Goal: Task Accomplishment & Management: Manage account settings

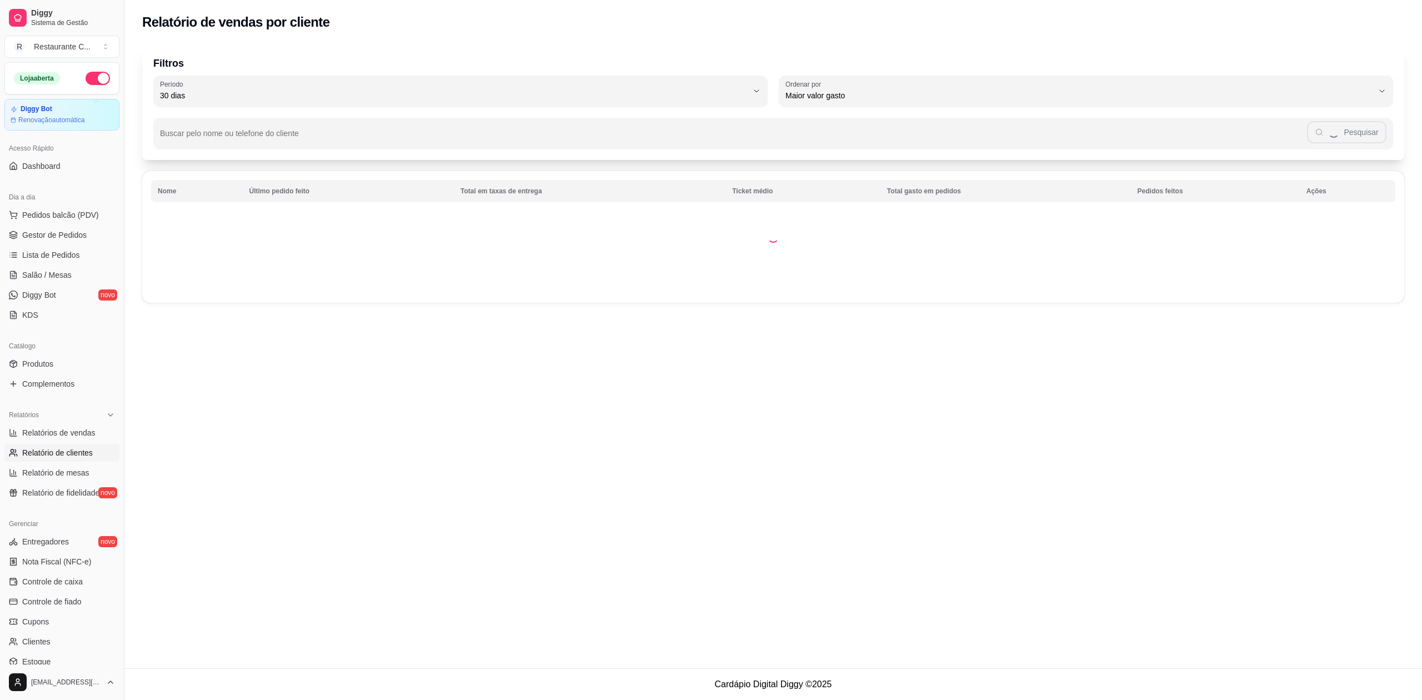
select select "30"
select select "HIGHEST_TOTAL_SPENT_WITH_ORDERS"
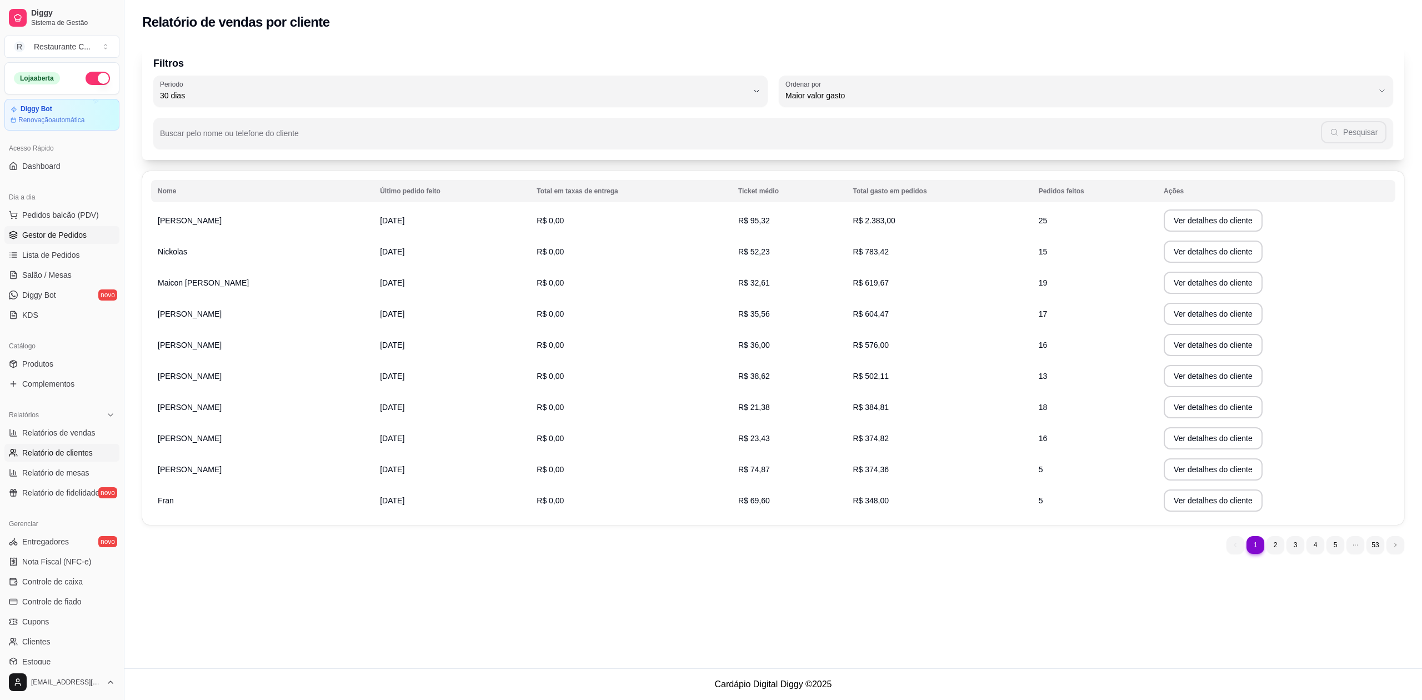
click at [64, 231] on span "Gestor de Pedidos" at bounding box center [54, 234] width 64 height 11
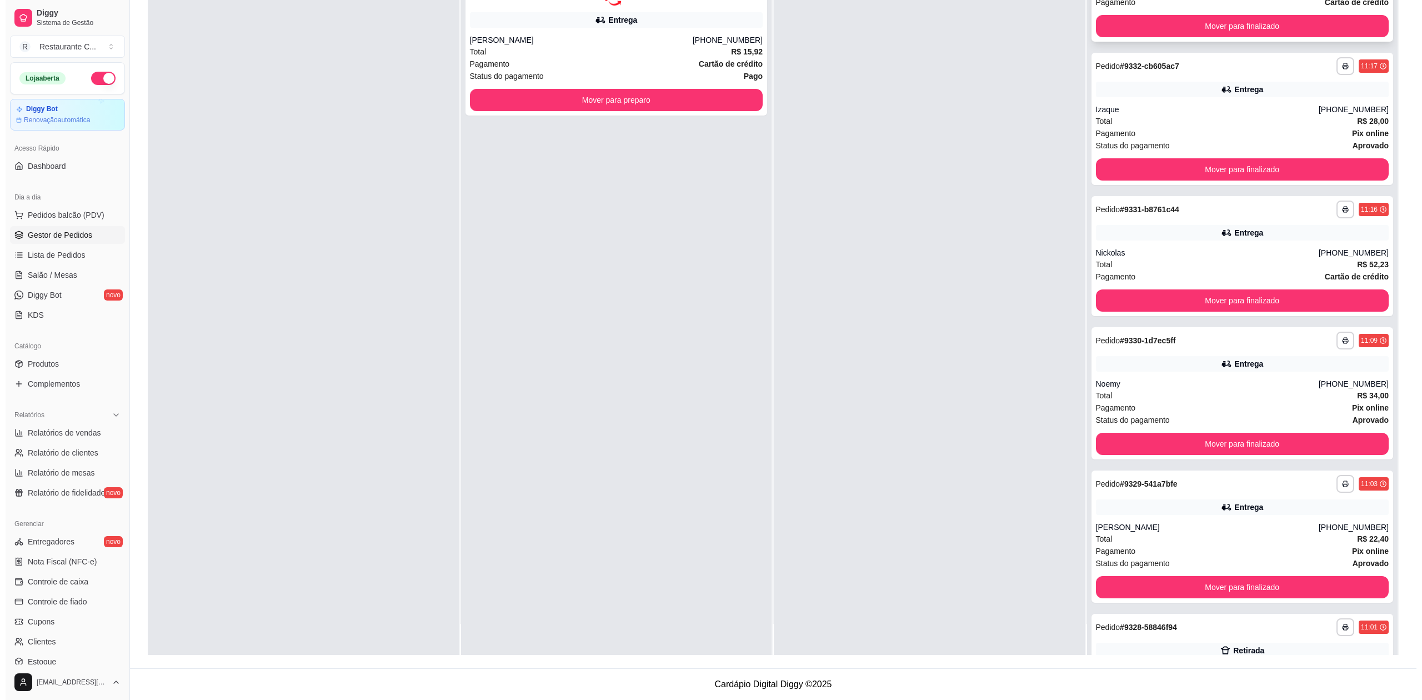
scroll to position [1147, 0]
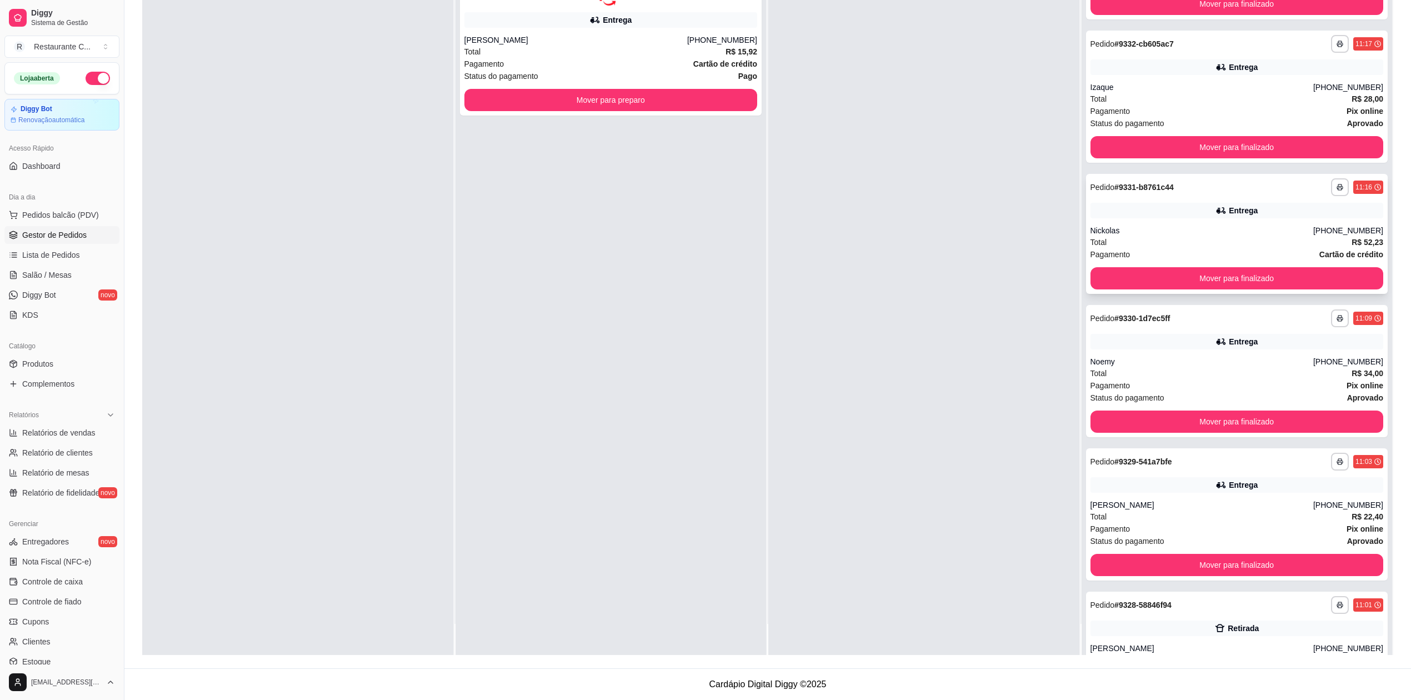
click at [1193, 242] on div "Total R$ 52,23" at bounding box center [1236, 242] width 293 height 12
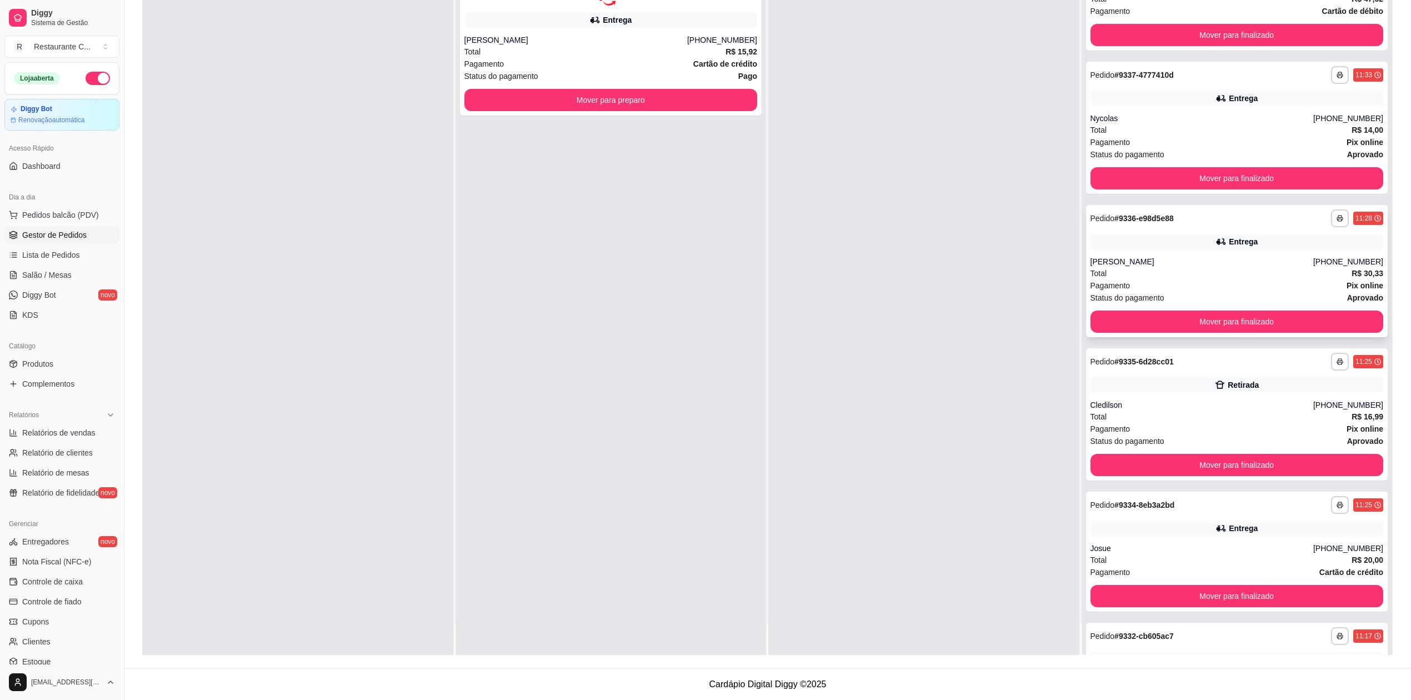
scroll to position [333, 0]
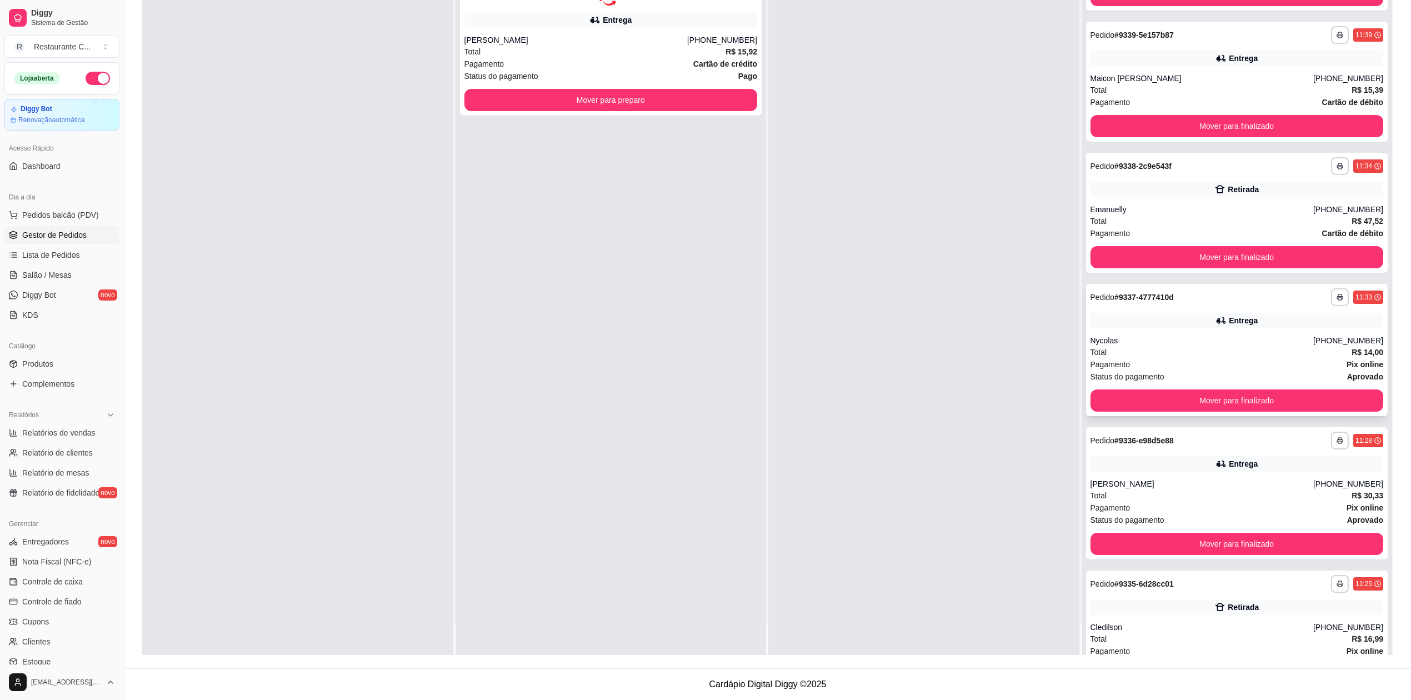
click at [1195, 353] on div "Total R$ 14,00" at bounding box center [1236, 352] width 293 height 12
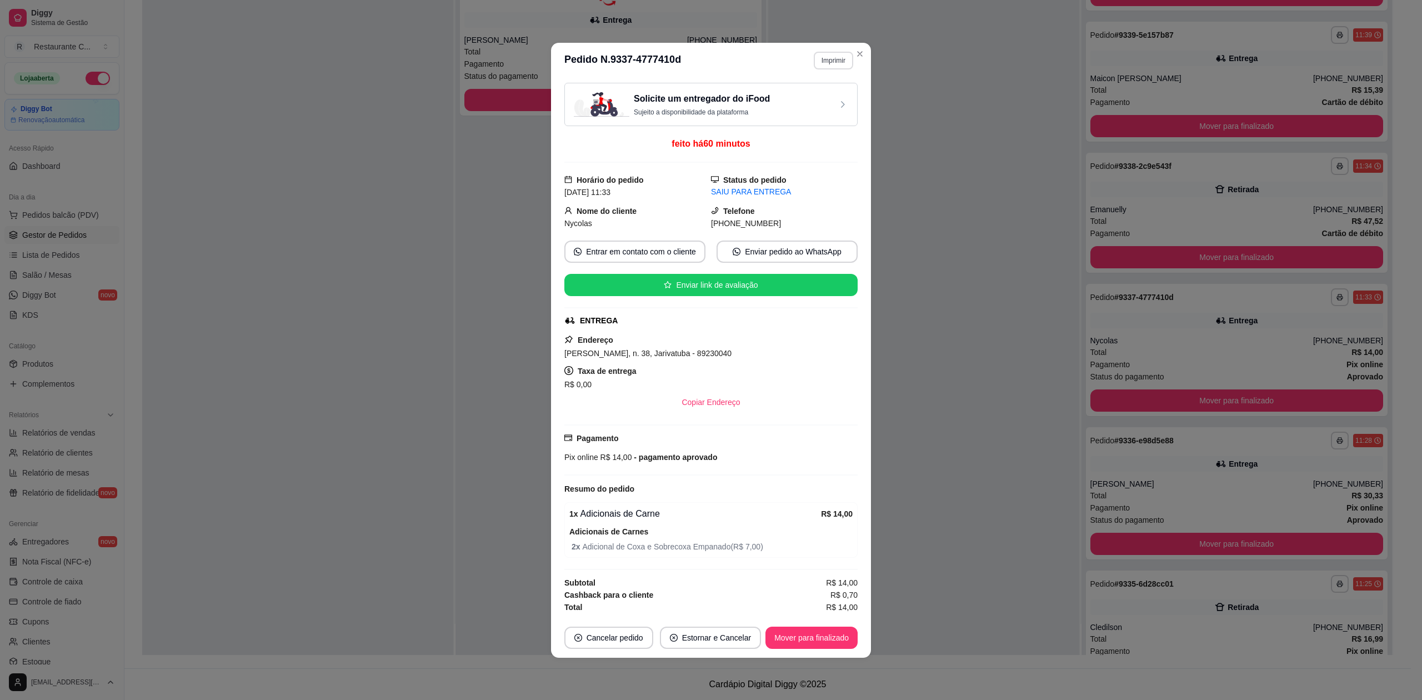
click at [831, 56] on button "Imprimir" at bounding box center [833, 61] width 39 height 18
click at [806, 92] on button "Delivery" at bounding box center [814, 96] width 81 height 18
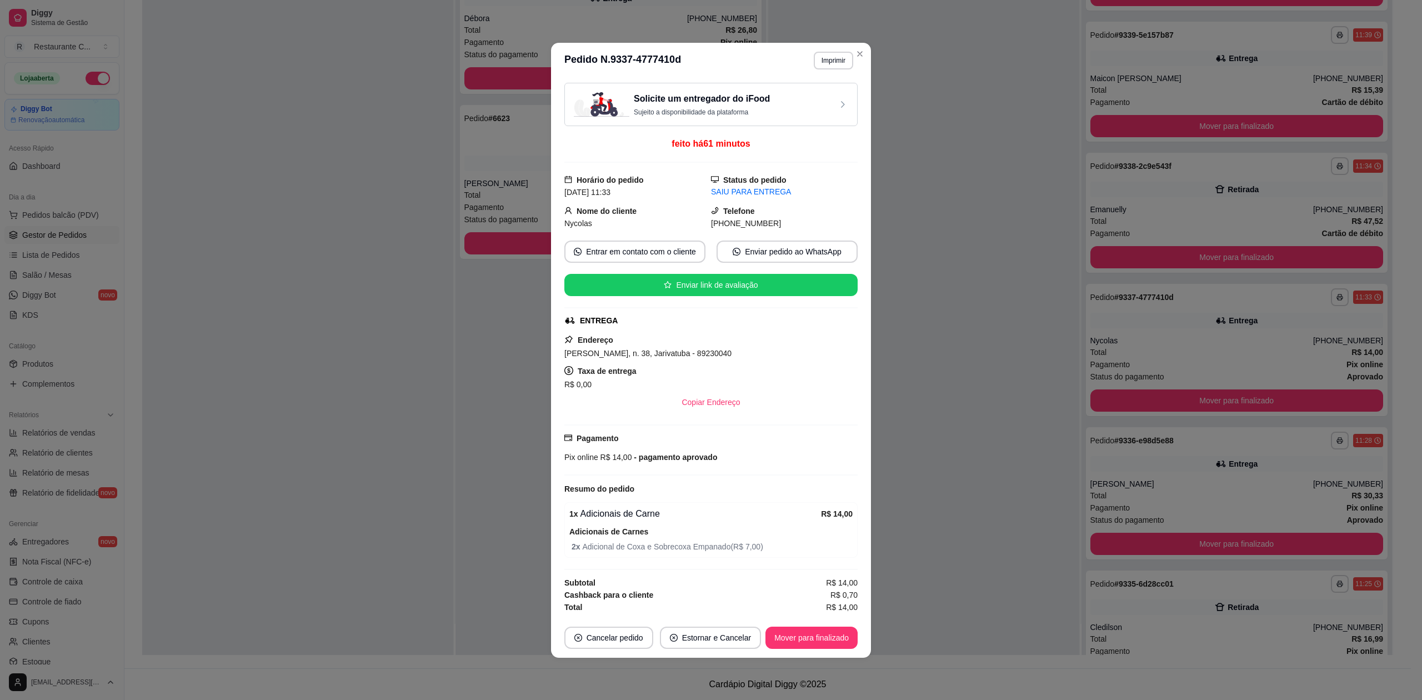
click at [854, 98] on div "Solicite um entregador do iFood Sujeito a disponibilidade da plataforma" at bounding box center [710, 104] width 293 height 43
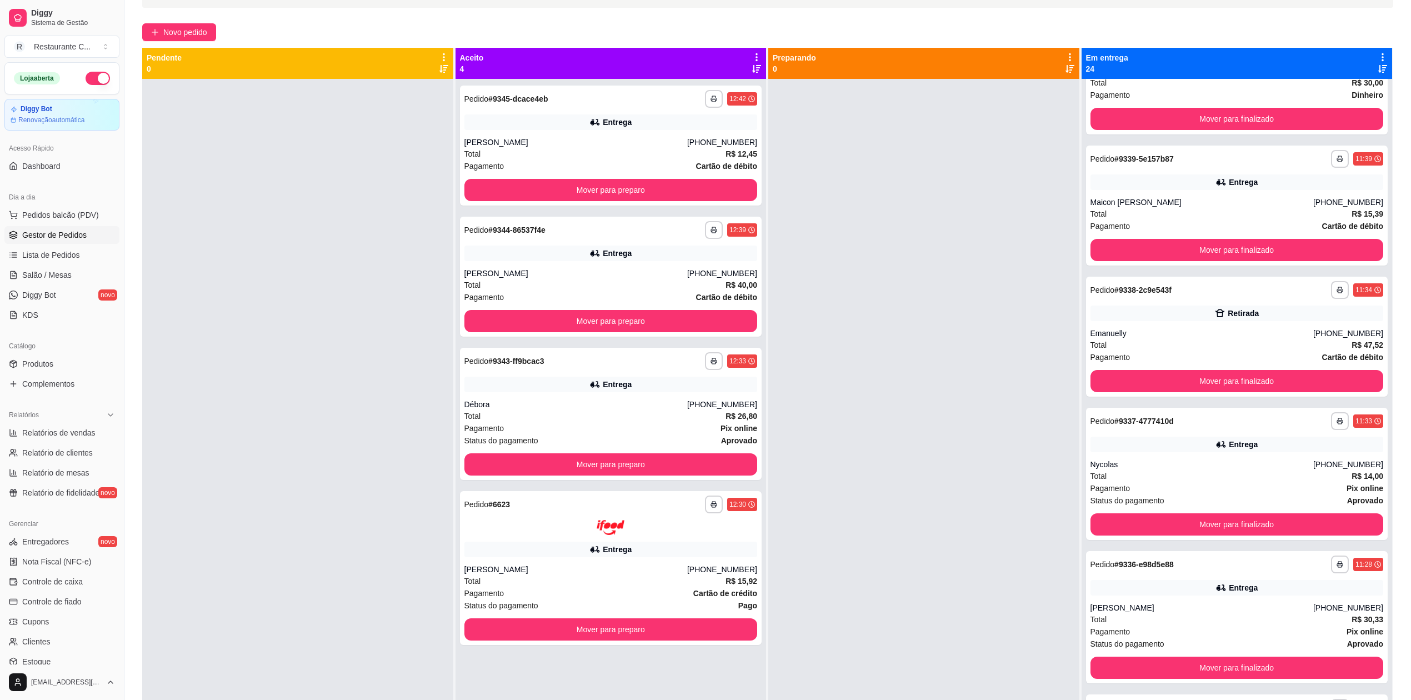
scroll to position [0, 0]
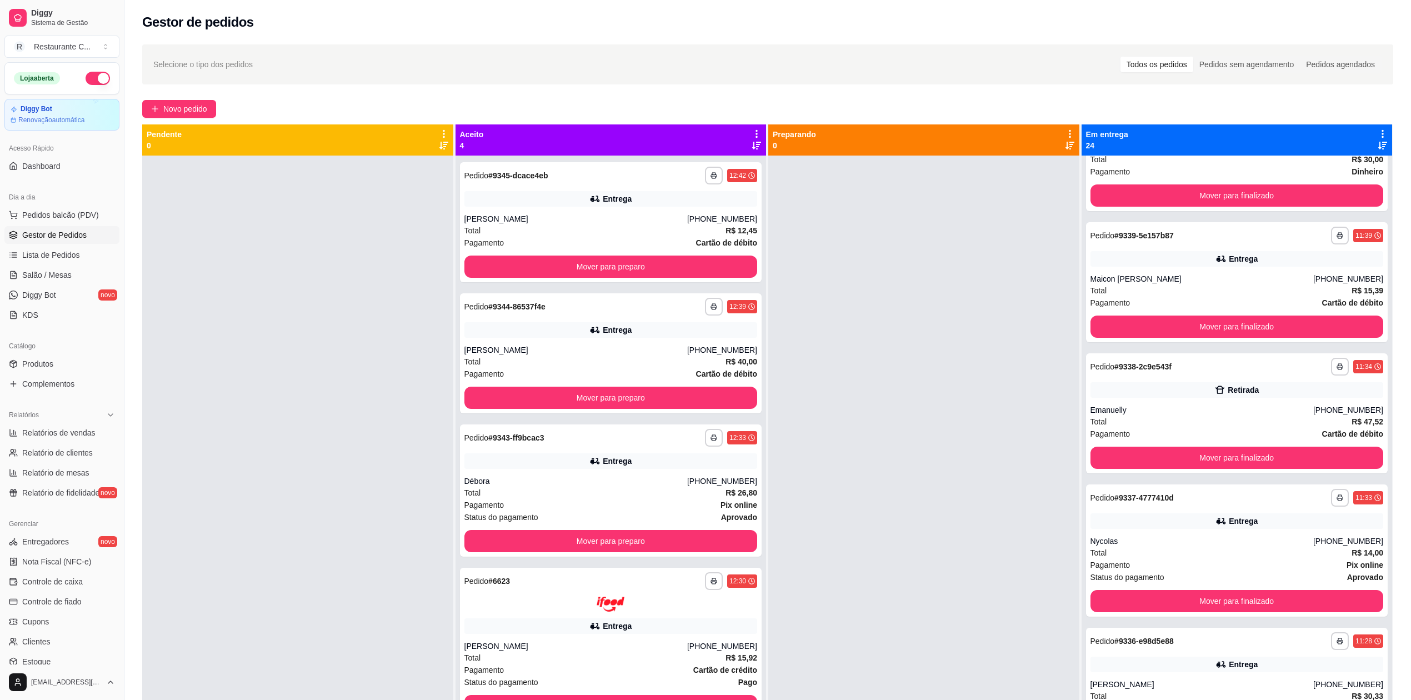
click at [959, 283] on div at bounding box center [923, 506] width 311 height 700
click at [654, 265] on button "Mover para preparo" at bounding box center [610, 266] width 293 height 22
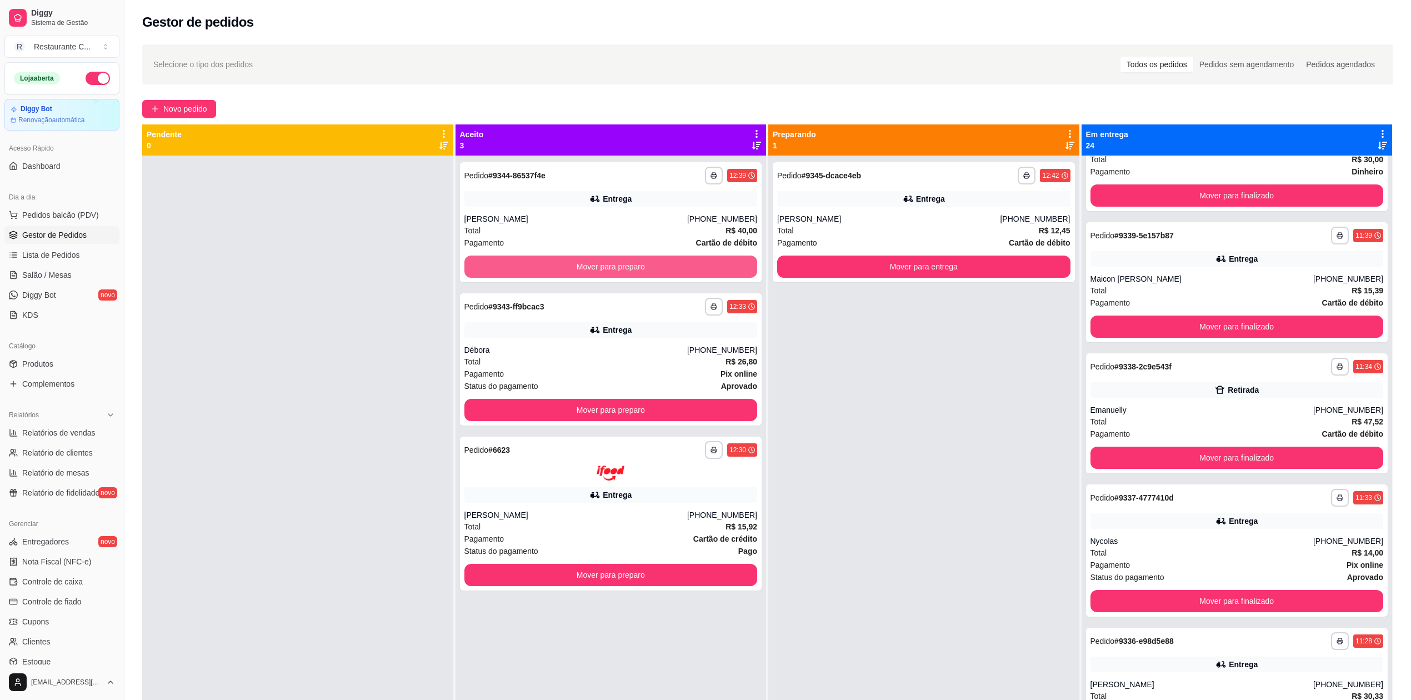
click at [654, 265] on button "Mover para preparo" at bounding box center [610, 266] width 293 height 22
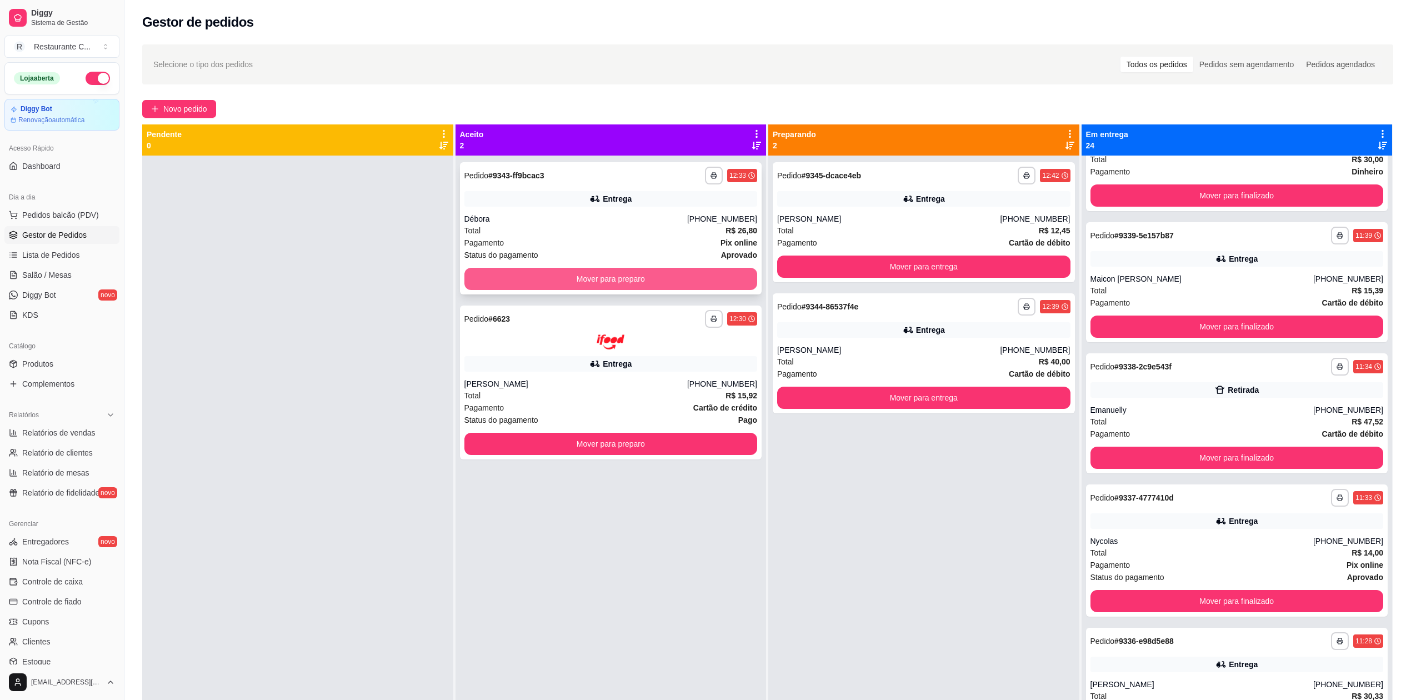
click at [646, 273] on button "Mover para preparo" at bounding box center [610, 279] width 293 height 22
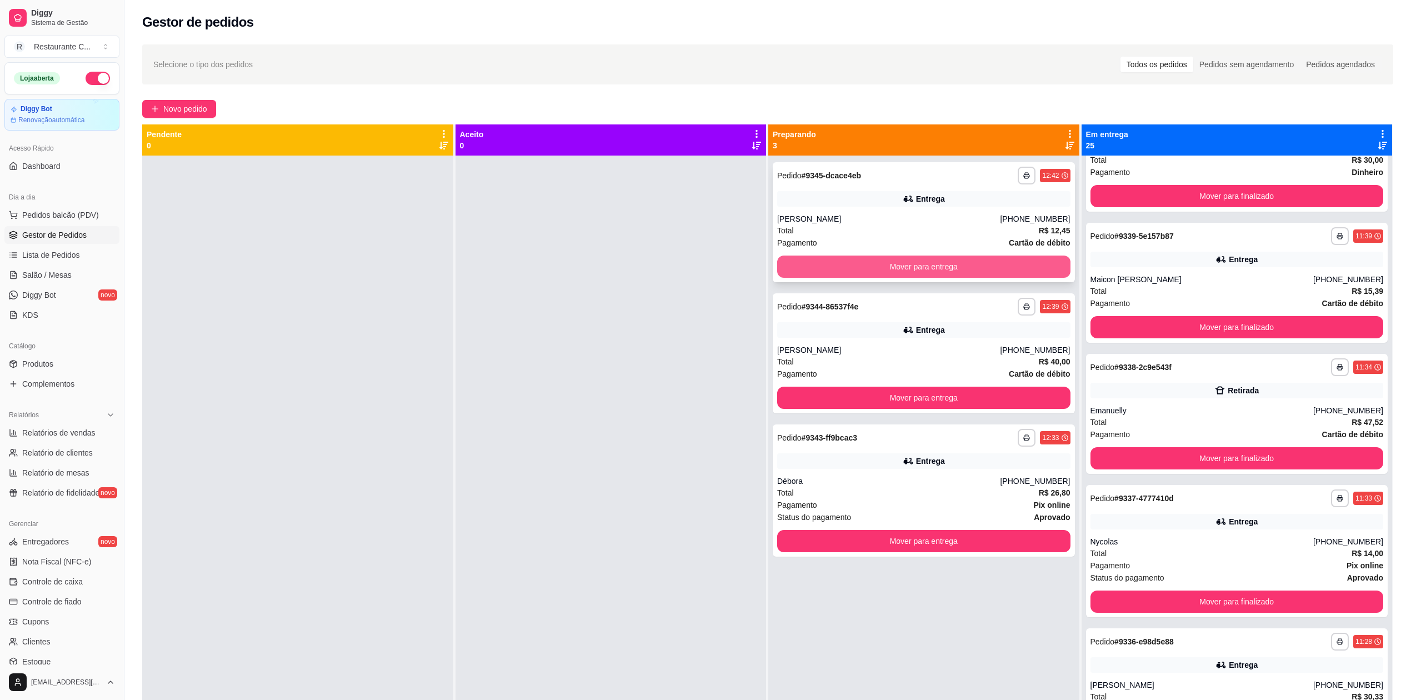
click at [931, 267] on button "Mover para entrega" at bounding box center [923, 266] width 293 height 22
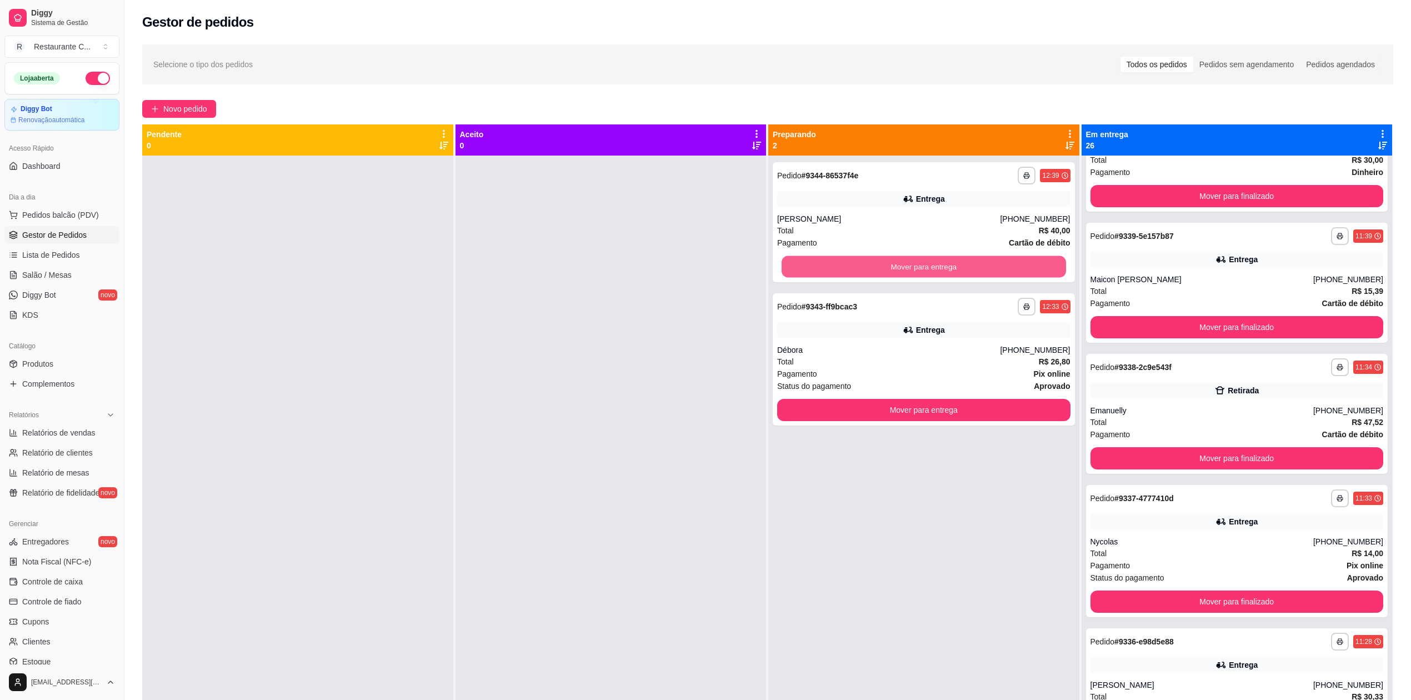
click at [937, 265] on button "Mover para entrega" at bounding box center [923, 267] width 284 height 22
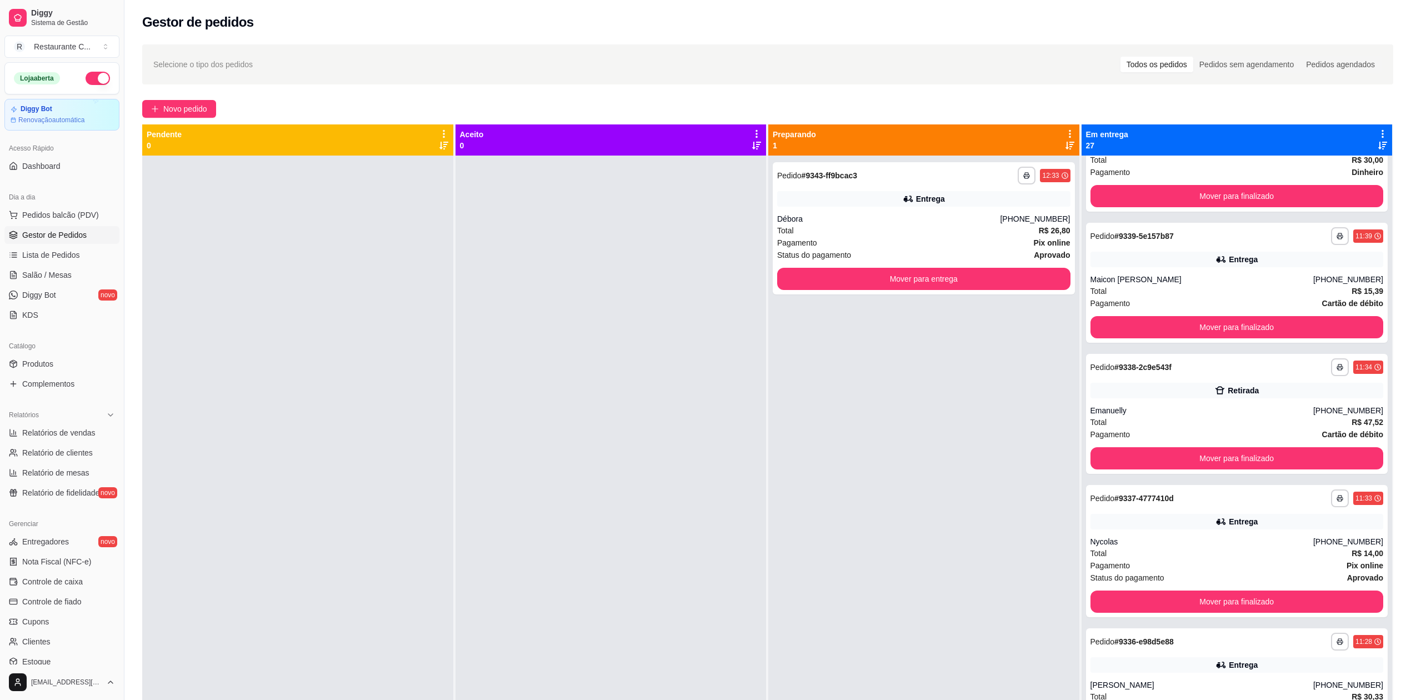
click at [937, 265] on div "**********" at bounding box center [924, 228] width 302 height 132
click at [945, 278] on button "Mover para entrega" at bounding box center [923, 279] width 284 height 22
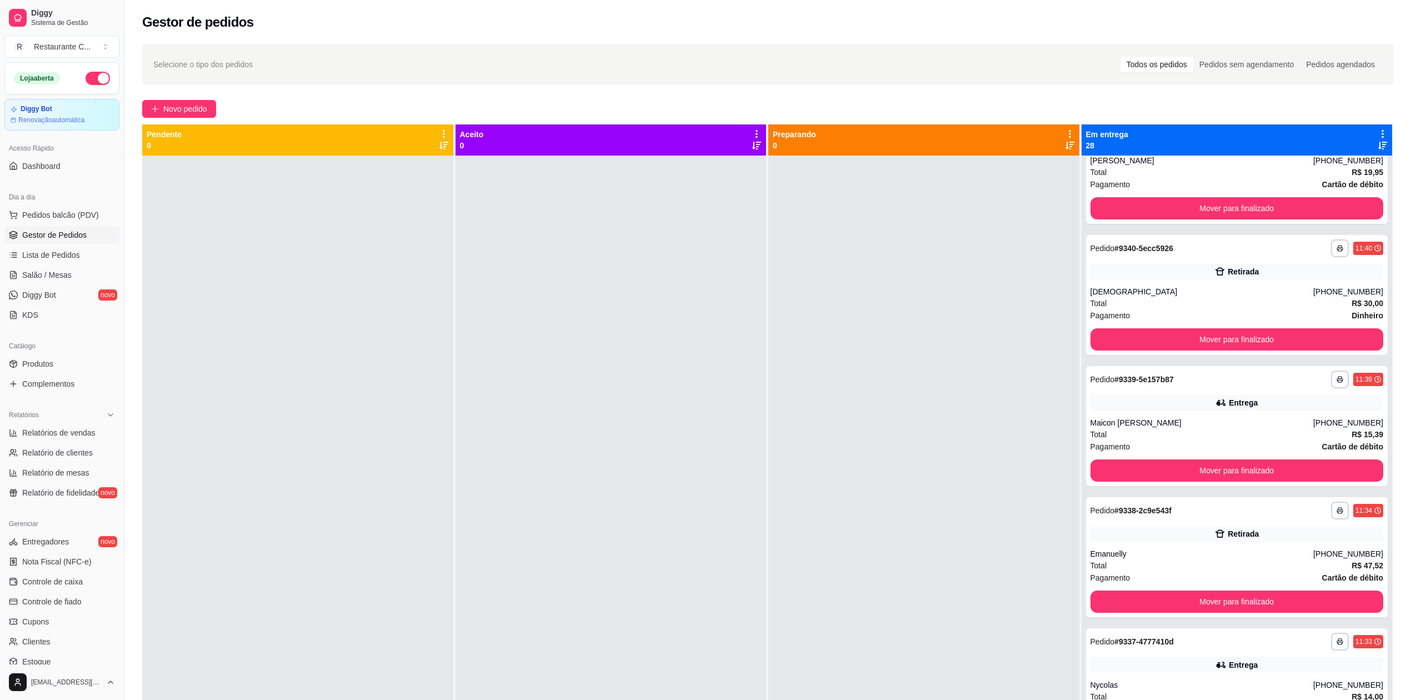
scroll to position [903, 0]
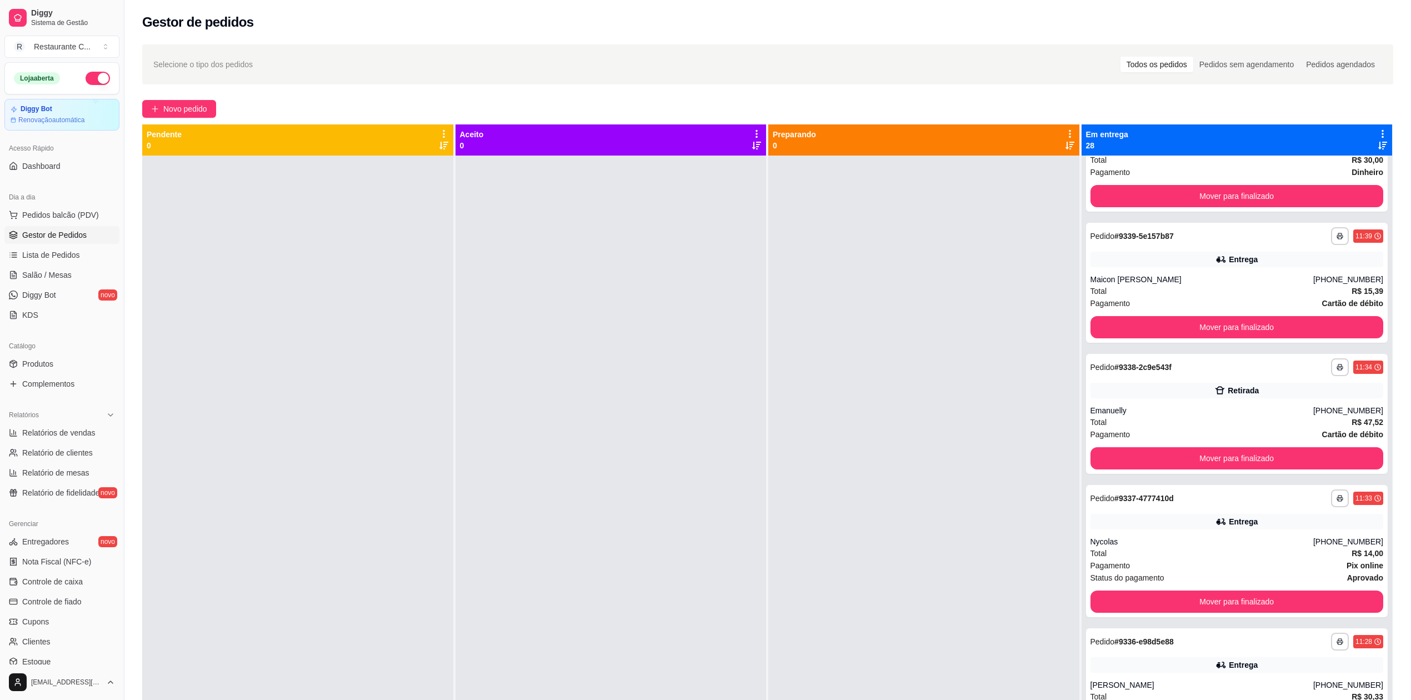
click at [1377, 137] on icon at bounding box center [1382, 134] width 10 height 10
click at [1303, 167] on span "Com essa opção você tem a opção de mover todos os pedidos que estão em uma etap…" at bounding box center [1285, 174] width 164 height 27
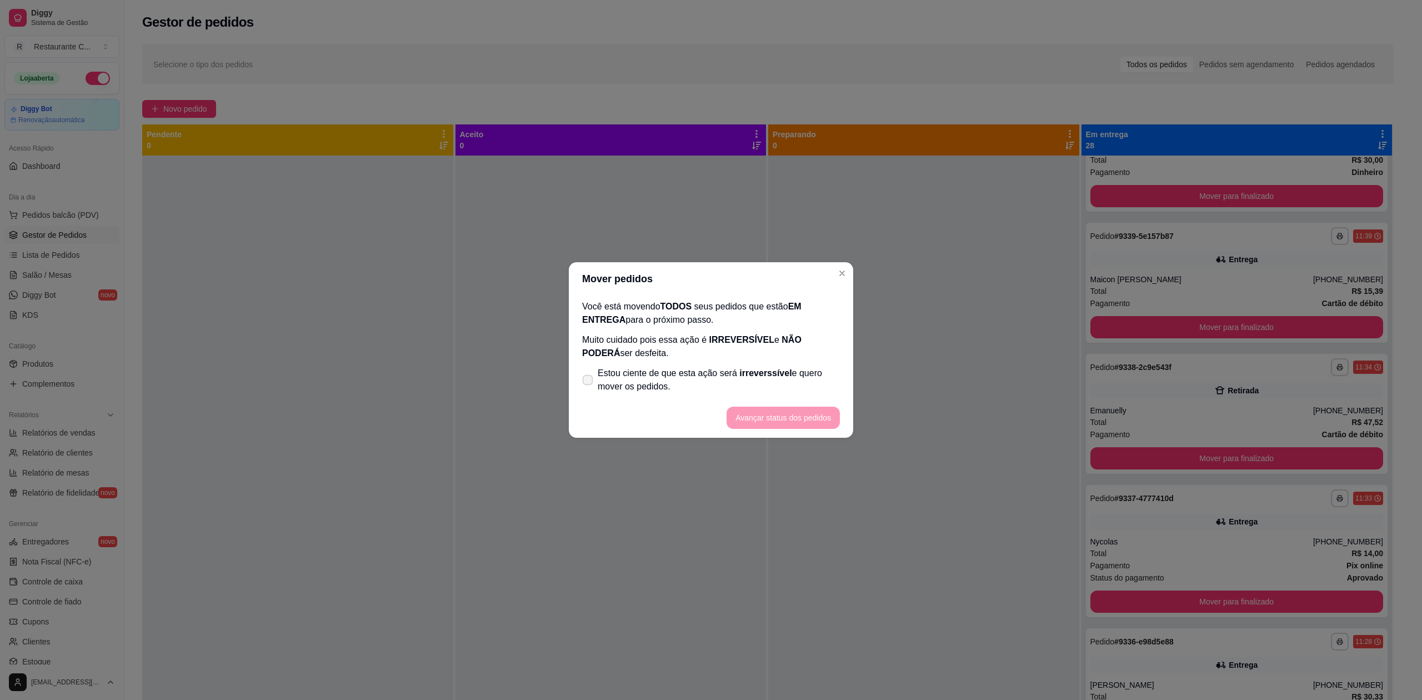
click at [707, 367] on span "Estou ciente de que esta ação será irreverssível e quero mover os pedidos." at bounding box center [719, 380] width 242 height 27
click at [589, 382] on input "Estou ciente de que esta ação será irreverssível e quero mover os pedidos." at bounding box center [584, 385] width 7 height 7
click at [707, 367] on span "Estou ciente de que esta ação será irreverssível e quero mover os pedidos." at bounding box center [719, 380] width 242 height 27
click at [589, 382] on input "Estou ciente de que esta ação será irreverssível e quero mover os pedidos." at bounding box center [584, 385] width 7 height 7
click at [729, 387] on span "Estou ciente de que esta ação será irreverssível e quero mover os pedidos." at bounding box center [719, 380] width 242 height 27
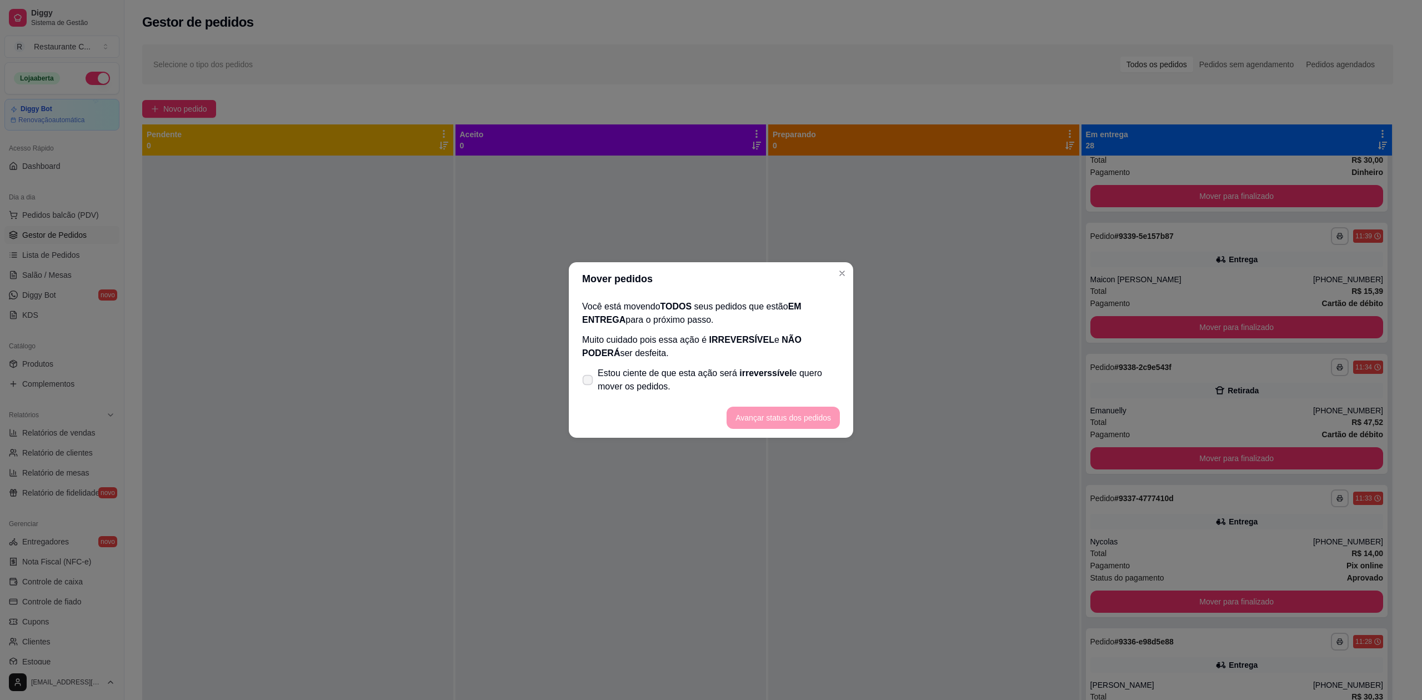
click at [589, 387] on input "Estou ciente de que esta ação será irreverssível e quero mover os pedidos." at bounding box center [584, 385] width 7 height 7
checkbox input "true"
click at [763, 415] on button "Avançar status dos pedidos" at bounding box center [782, 418] width 113 height 22
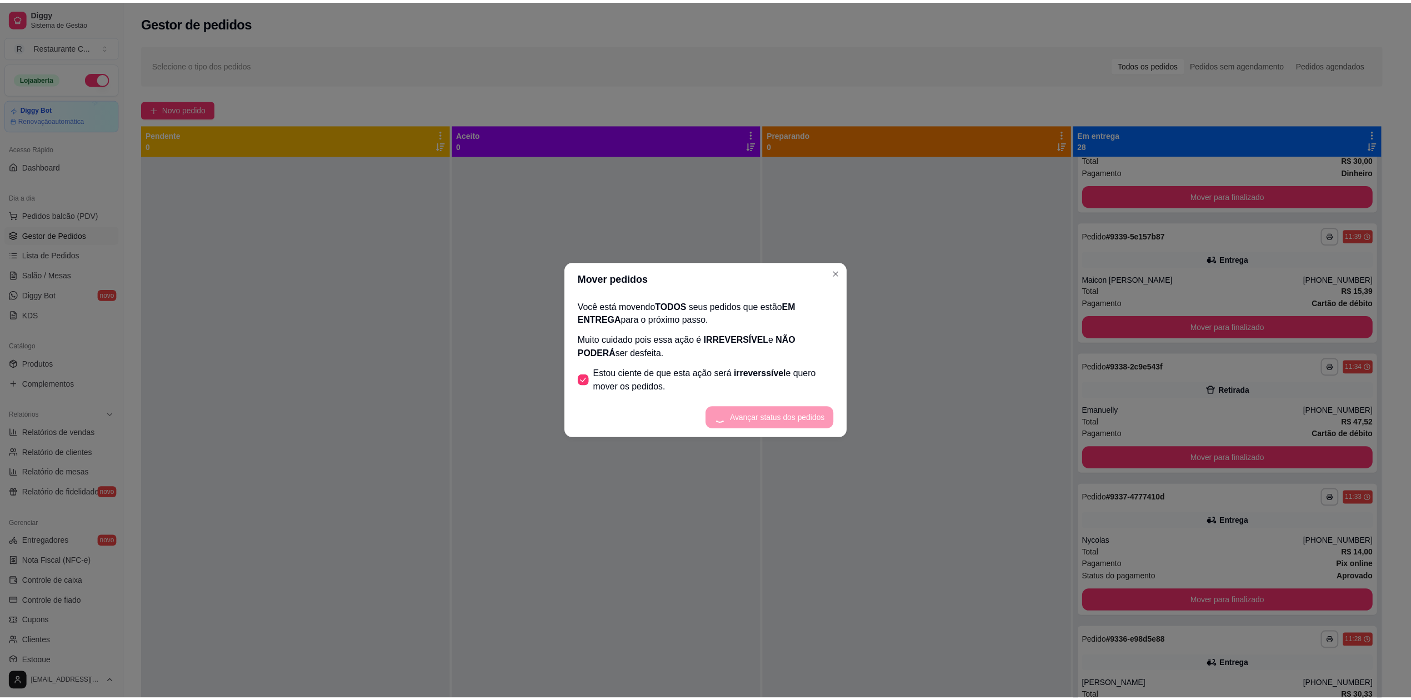
scroll to position [0, 0]
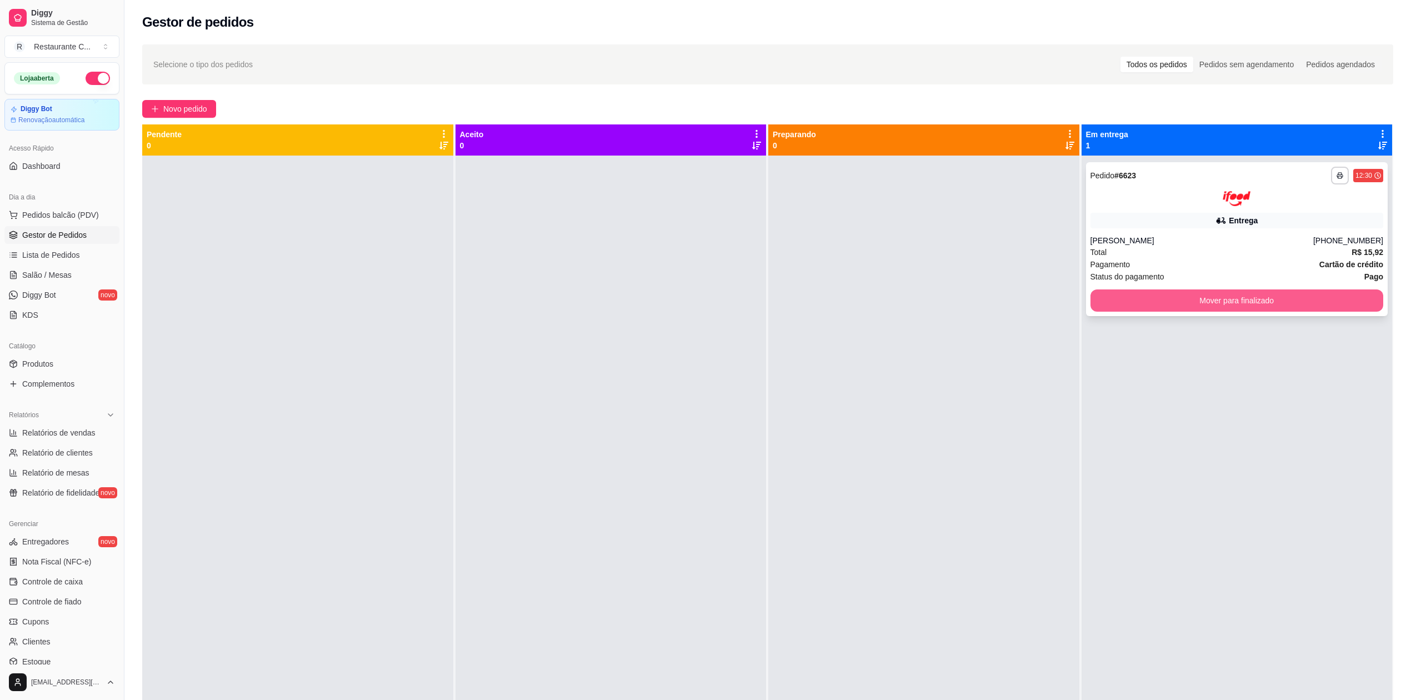
click at [1186, 303] on button "Mover para finalizado" at bounding box center [1236, 300] width 293 height 22
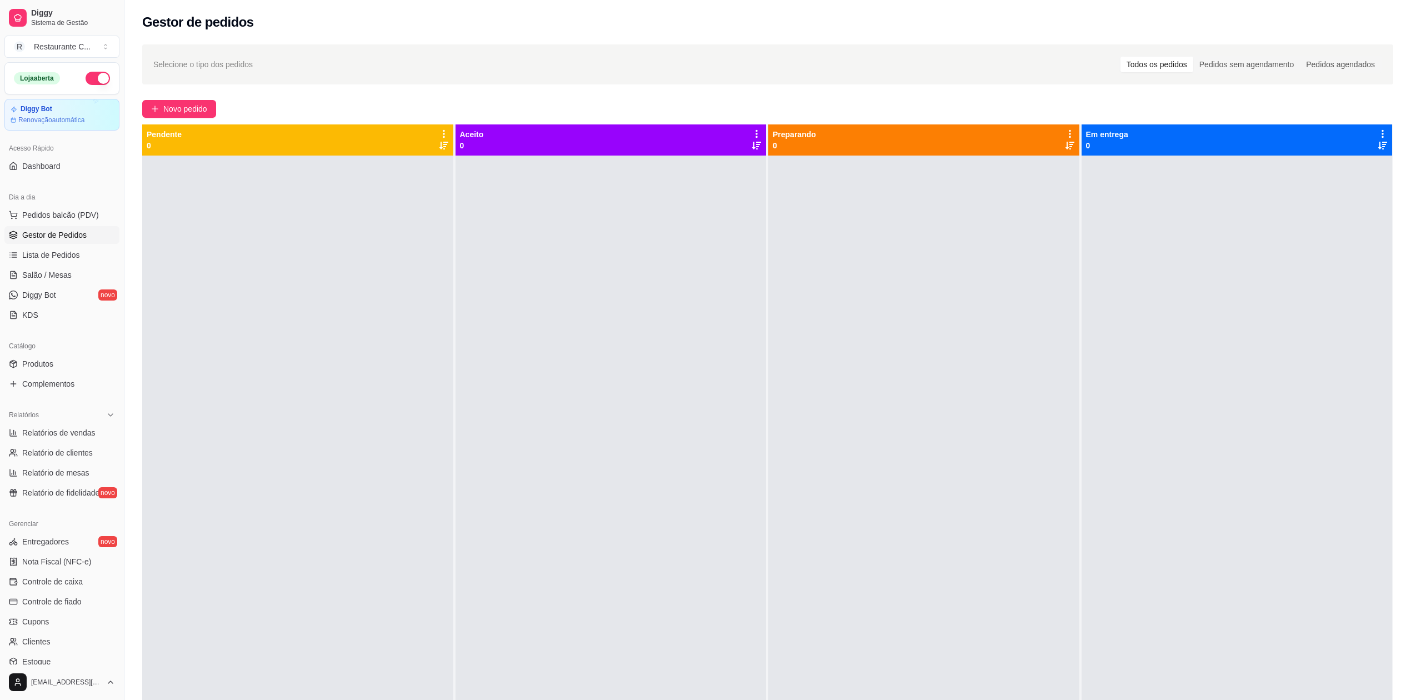
click at [871, 305] on div at bounding box center [923, 506] width 311 height 700
click at [54, 428] on span "Relatórios de vendas" at bounding box center [58, 432] width 73 height 11
select select "ALL"
select select "0"
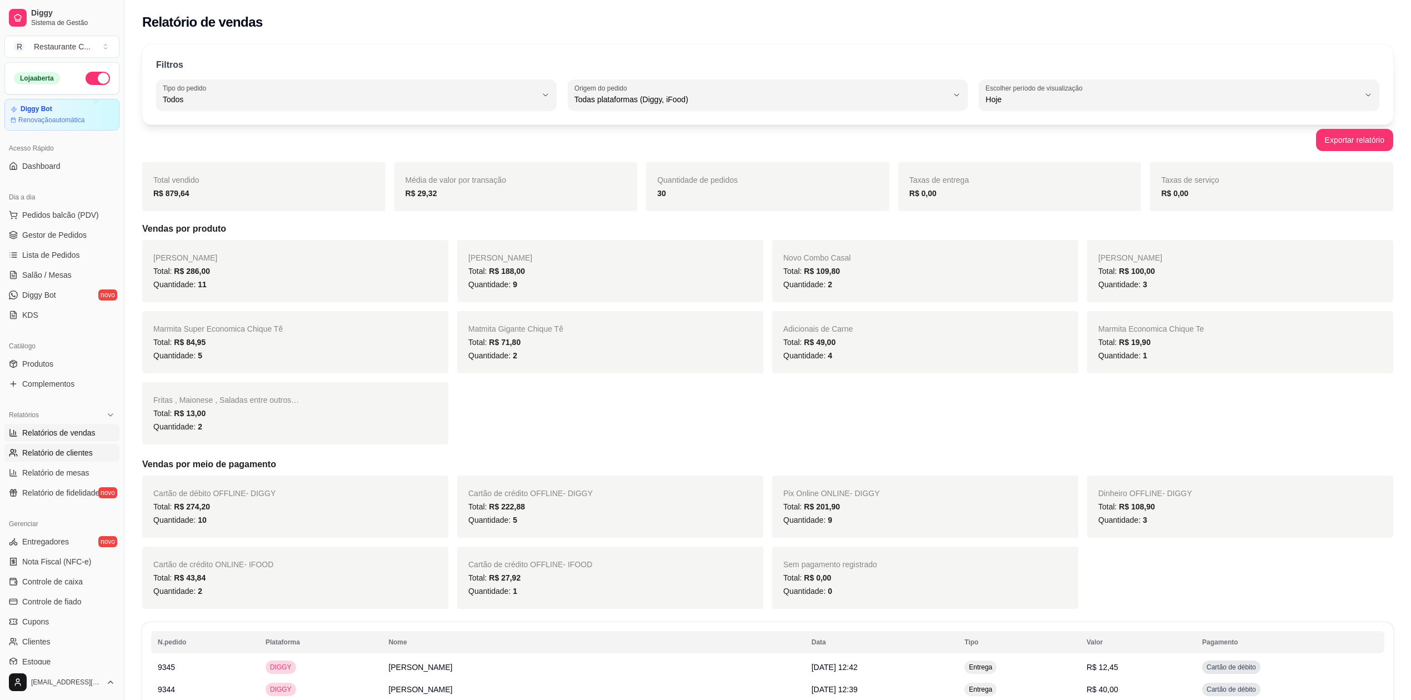
click at [74, 452] on span "Relatório de clientes" at bounding box center [57, 452] width 71 height 11
select select "30"
select select "HIGHEST_TOTAL_SPENT_WITH_ORDERS"
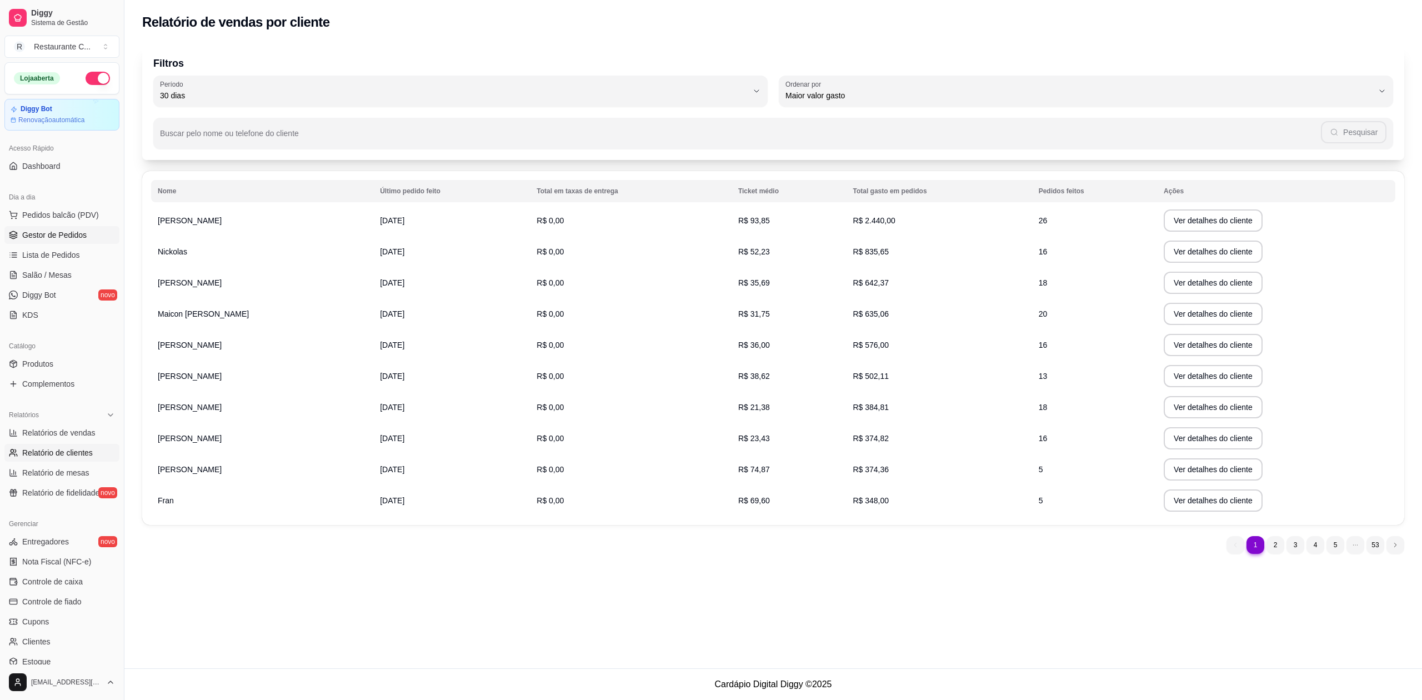
click at [72, 229] on link "Gestor de Pedidos" at bounding box center [61, 235] width 115 height 18
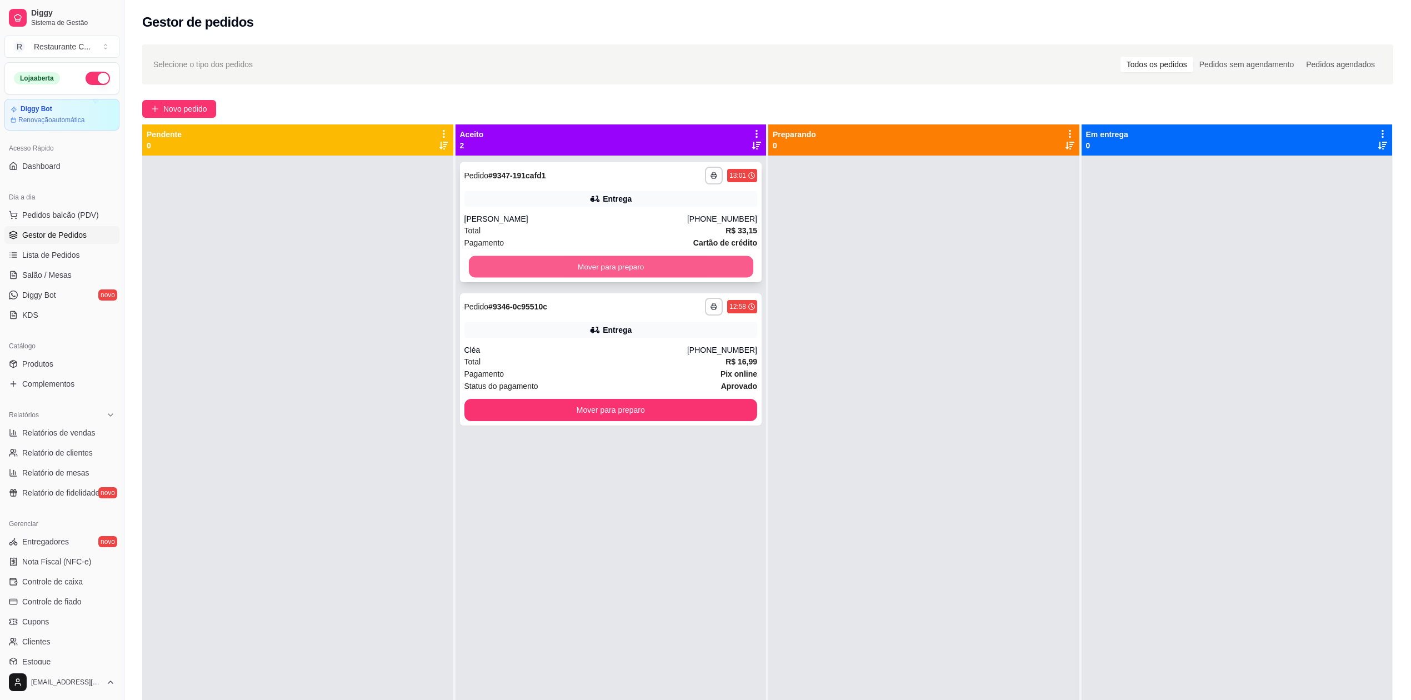
click at [576, 269] on button "Mover para preparo" at bounding box center [610, 267] width 284 height 22
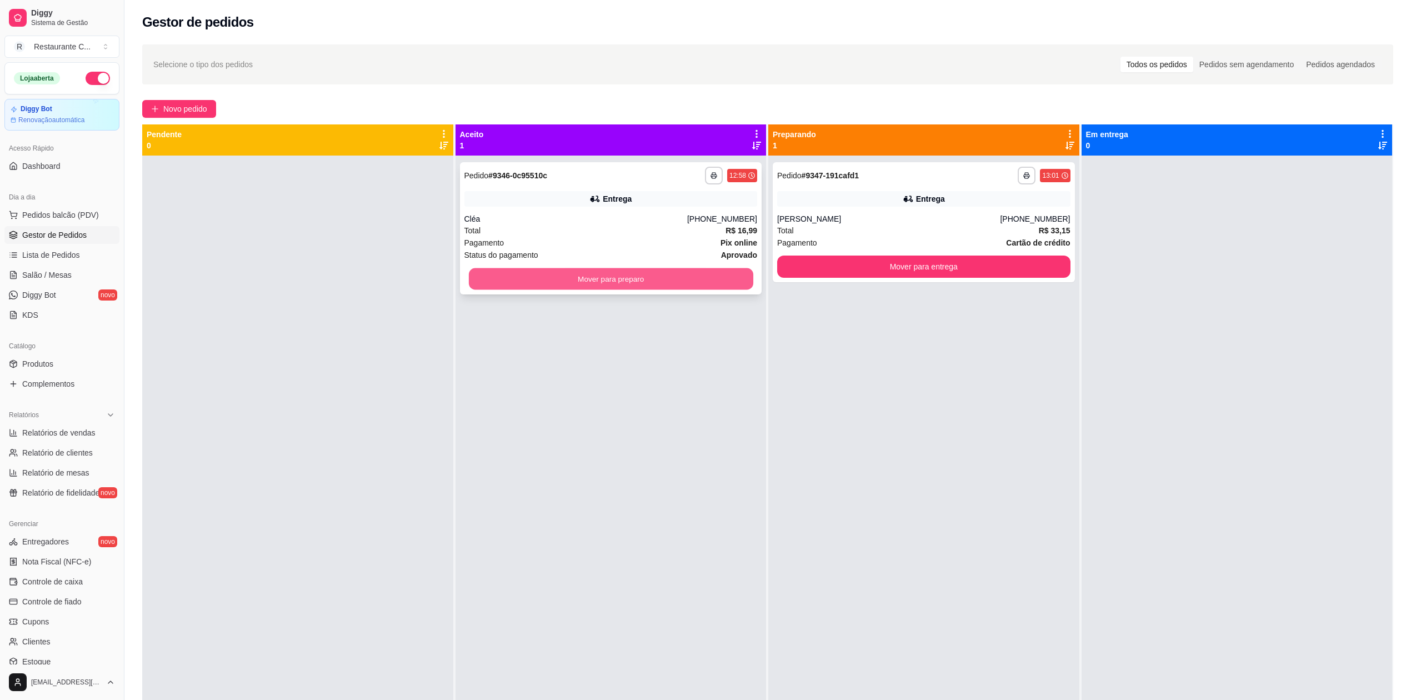
click at [576, 279] on button "Mover para preparo" at bounding box center [610, 279] width 284 height 22
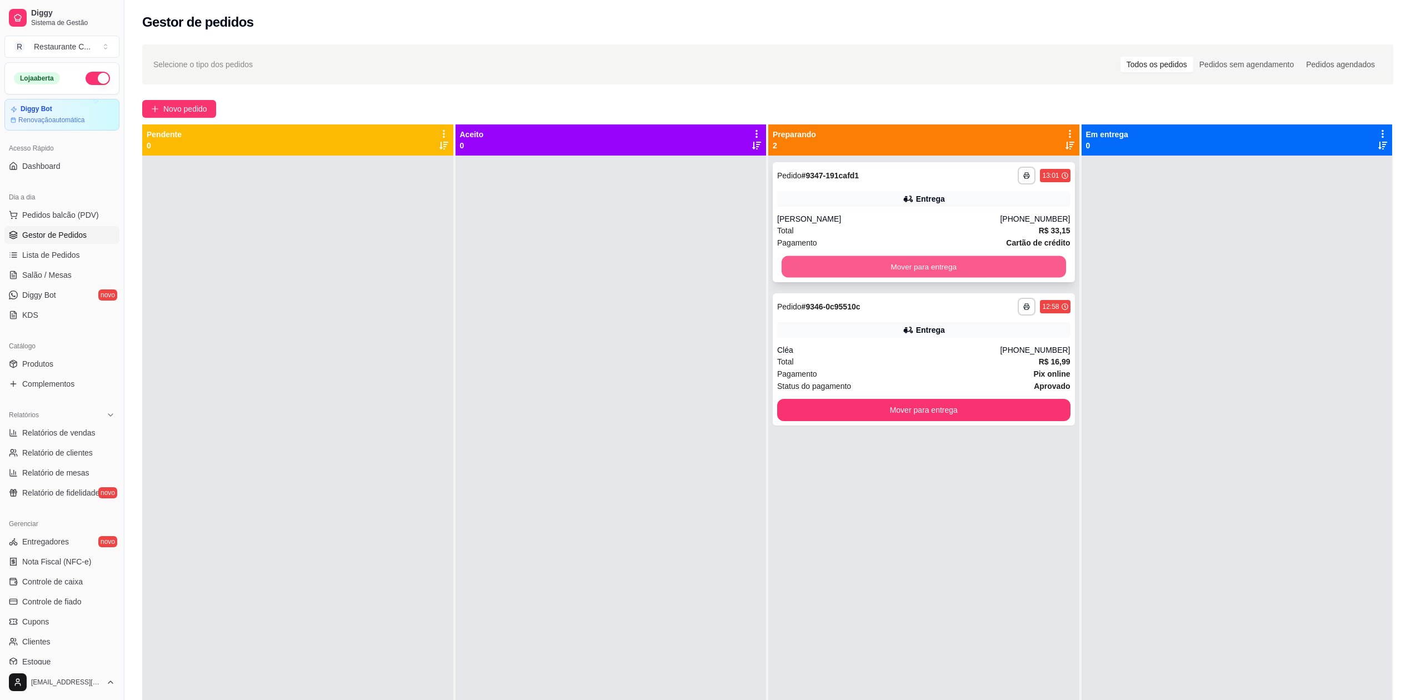
click at [1046, 265] on button "Mover para entrega" at bounding box center [923, 267] width 284 height 22
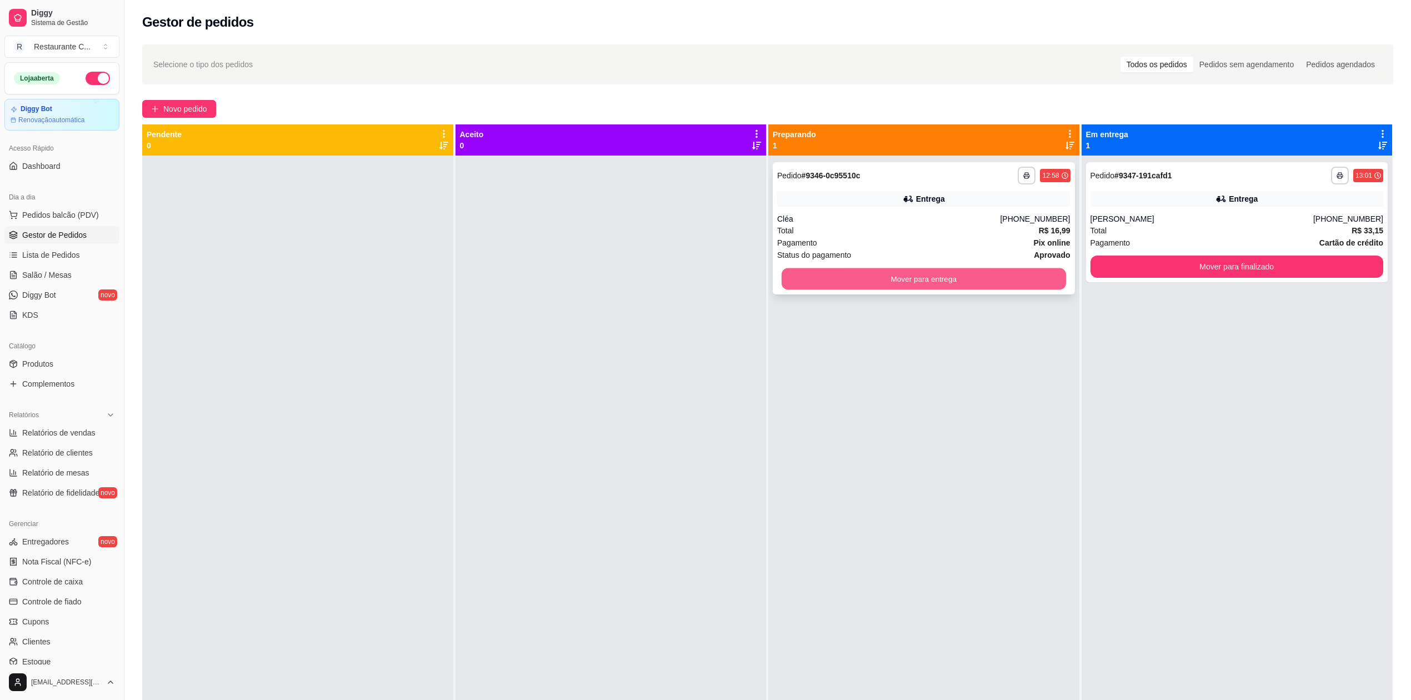
click at [1037, 271] on button "Mover para entrega" at bounding box center [923, 279] width 284 height 22
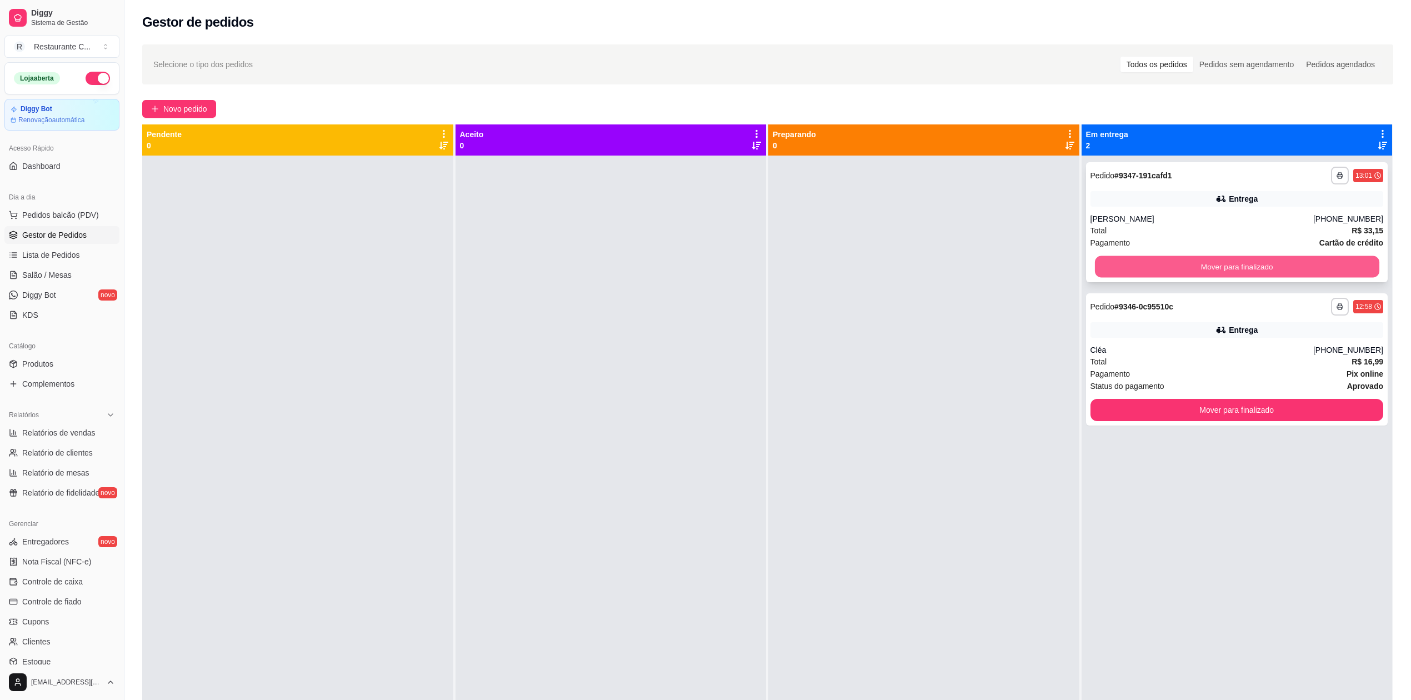
click at [1095, 264] on button "Mover para finalizado" at bounding box center [1236, 267] width 284 height 22
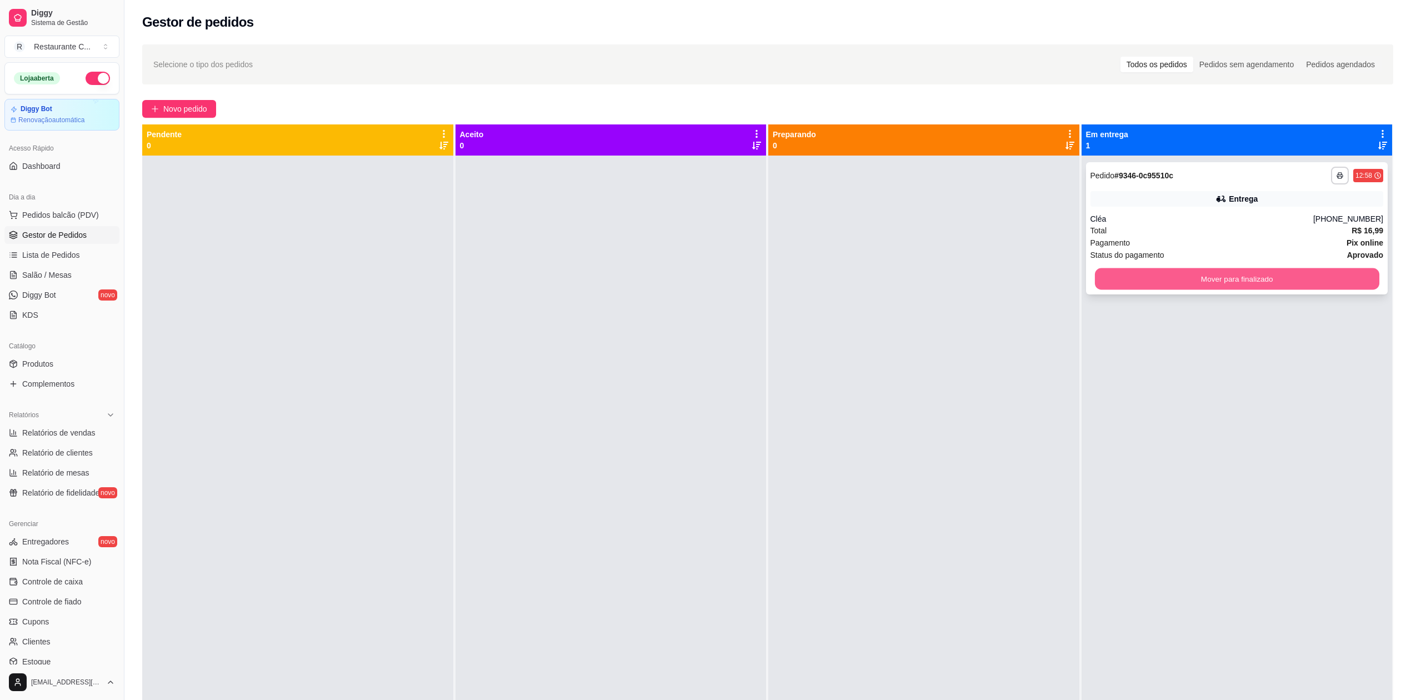
click at [1095, 276] on button "Mover para finalizado" at bounding box center [1236, 279] width 284 height 22
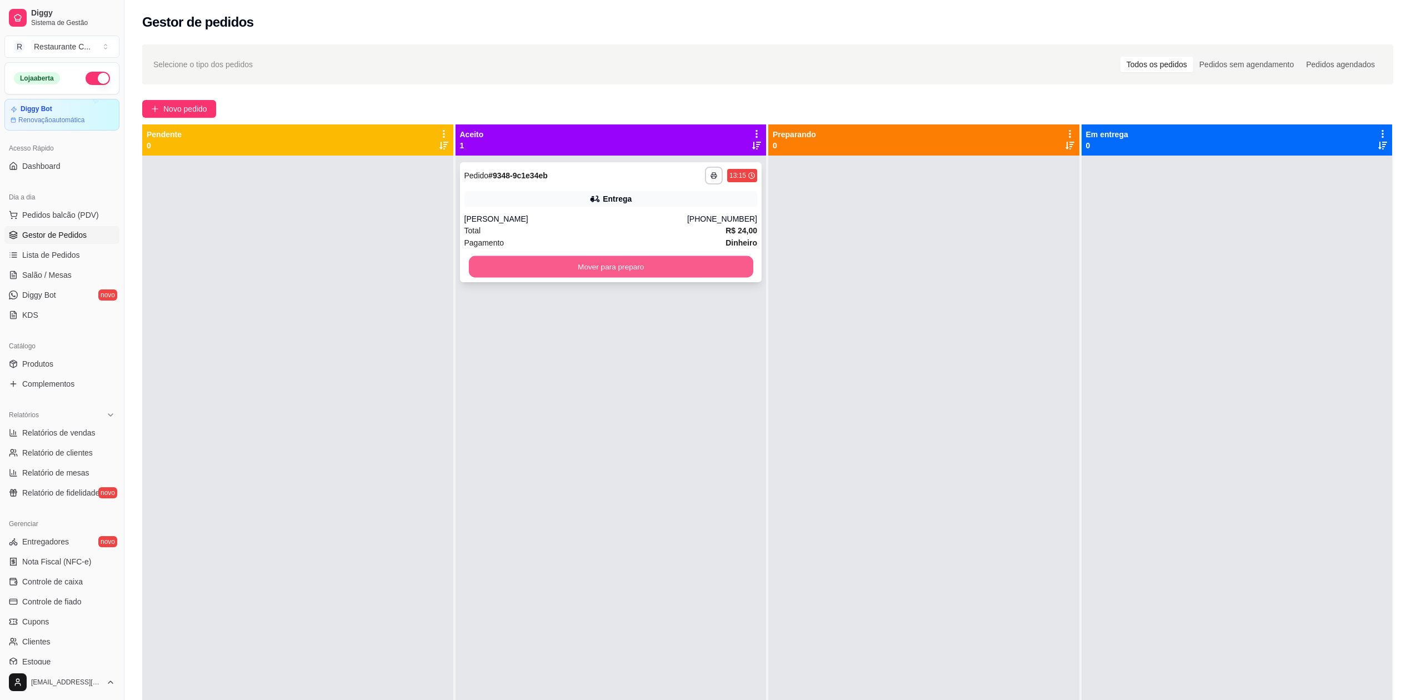
click at [501, 268] on button "Mover para preparo" at bounding box center [610, 267] width 284 height 22
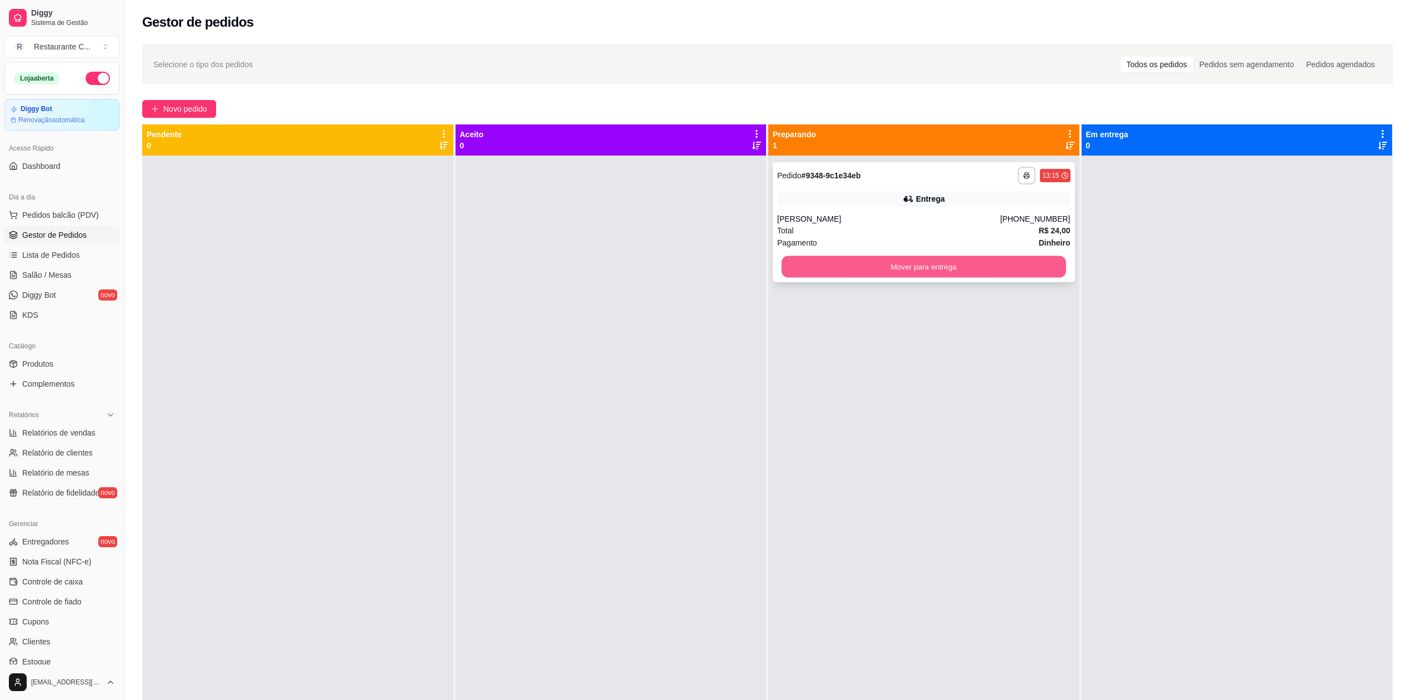
click at [788, 269] on button "Mover para entrega" at bounding box center [923, 267] width 284 height 22
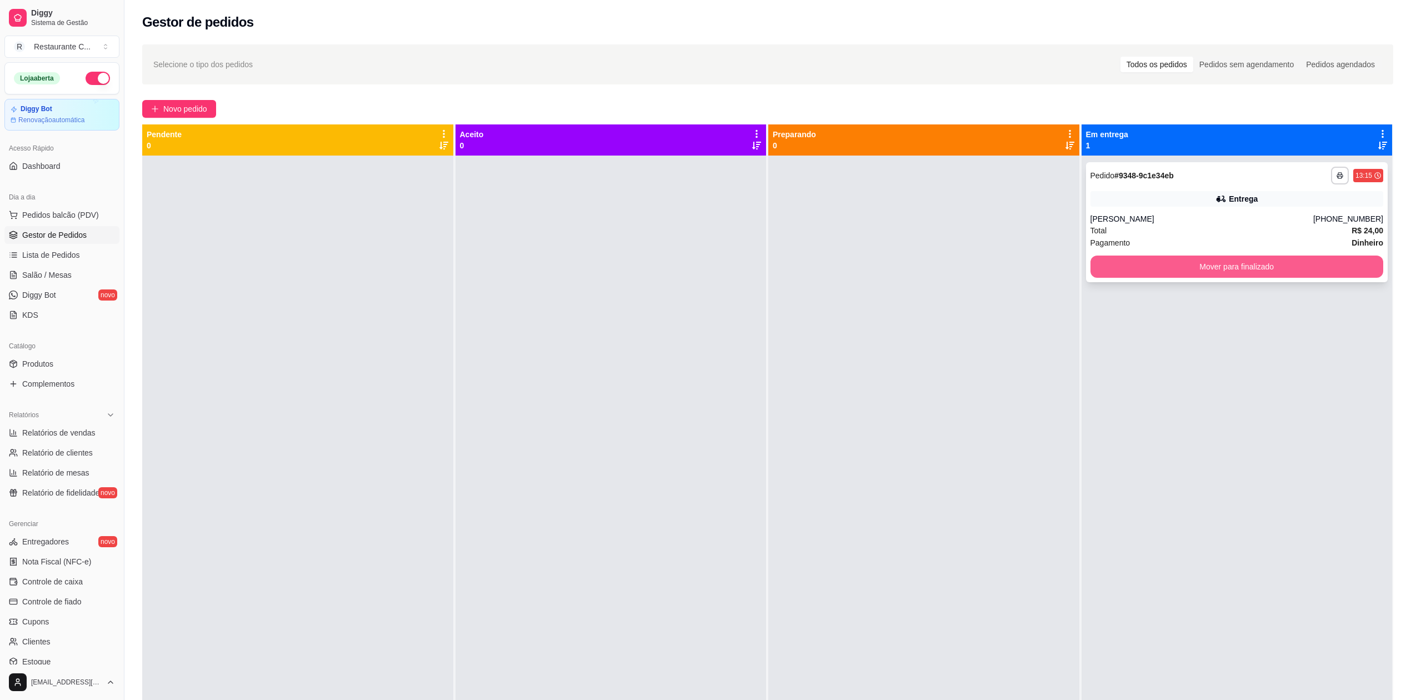
click at [1093, 264] on button "Mover para finalizado" at bounding box center [1236, 266] width 293 height 22
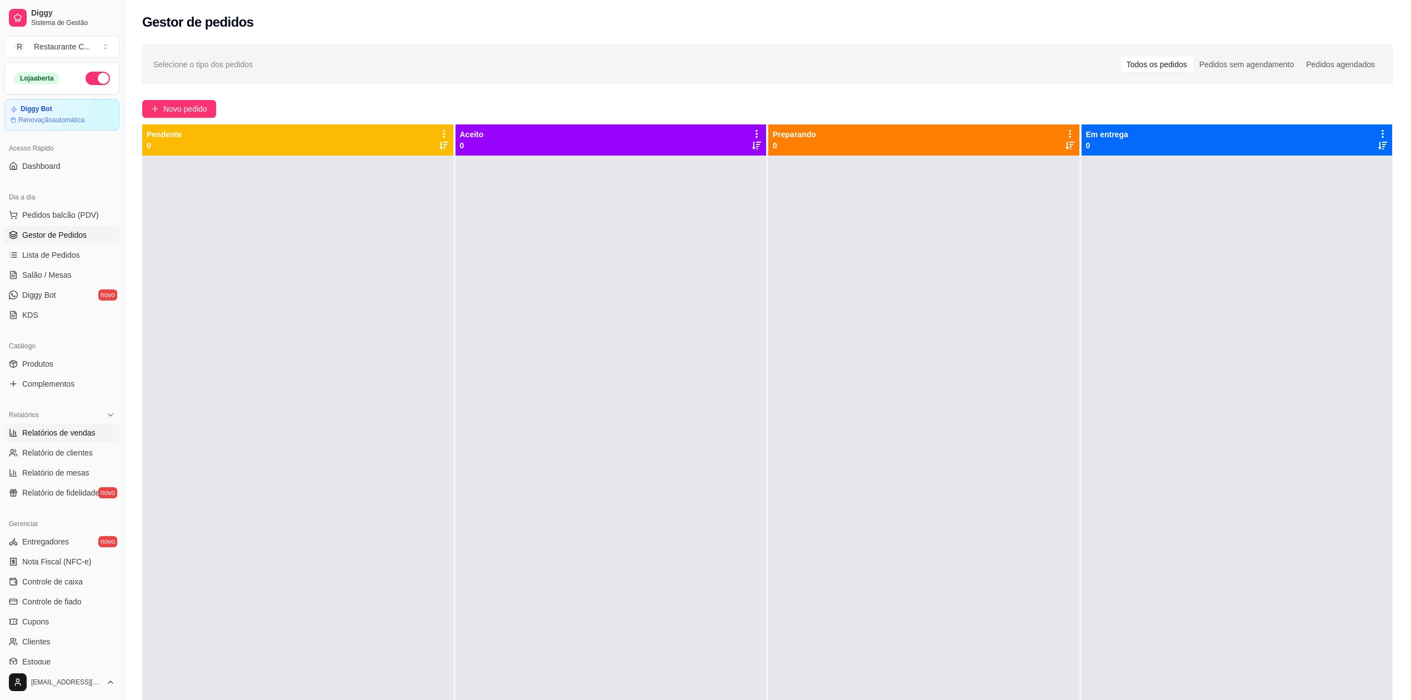
click at [88, 433] on span "Relatórios de vendas" at bounding box center [58, 432] width 73 height 11
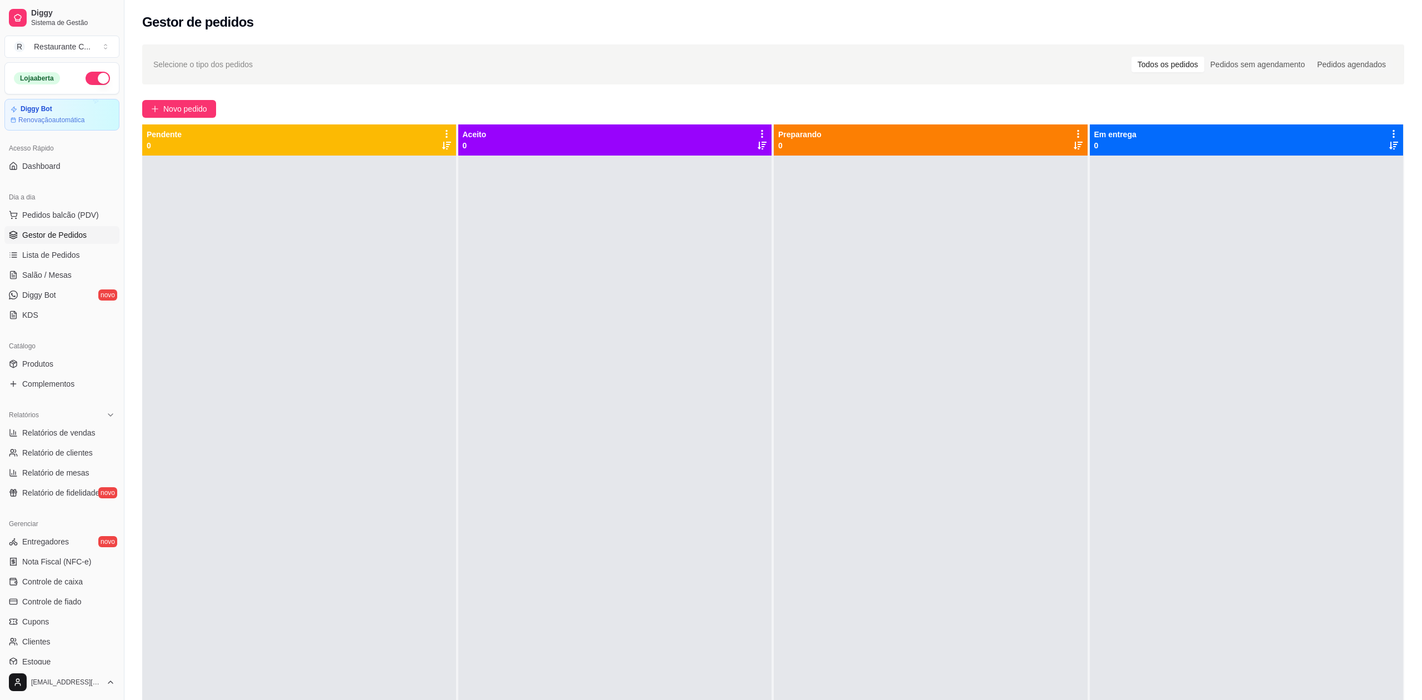
select select "ALL"
select select "0"
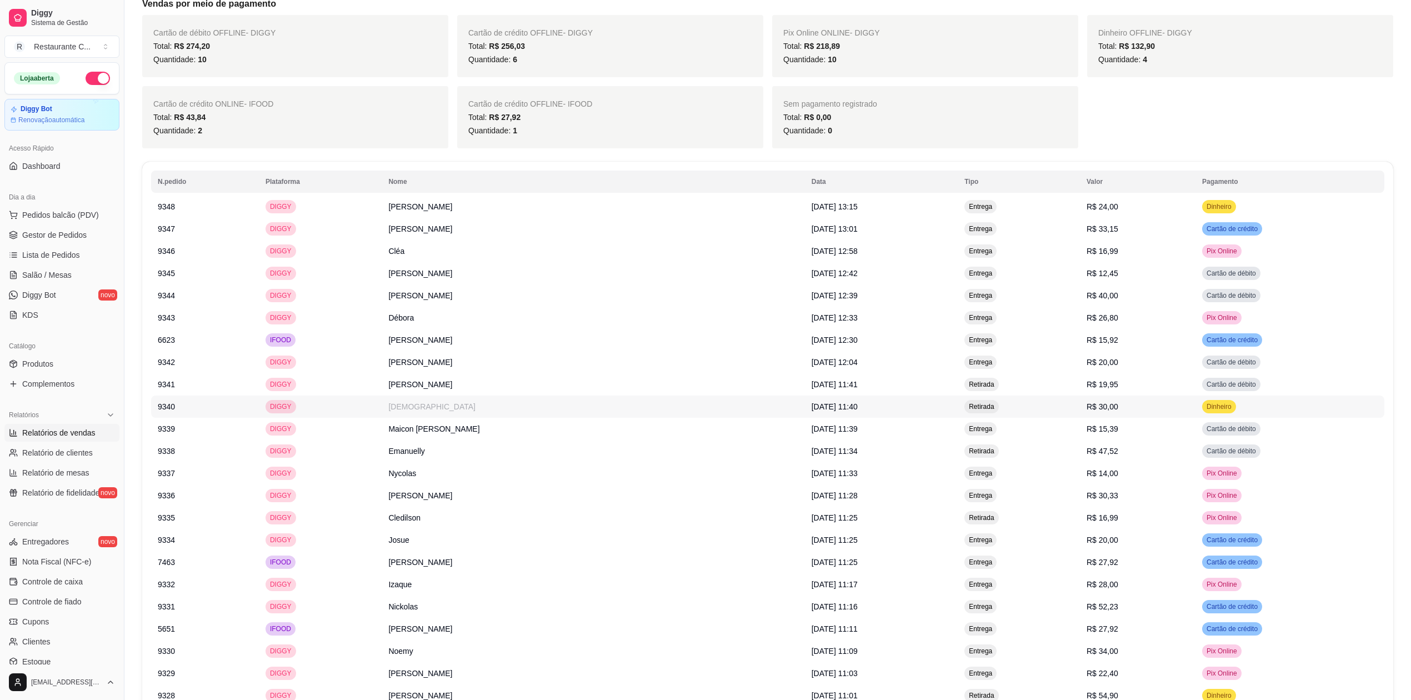
scroll to position [518, 0]
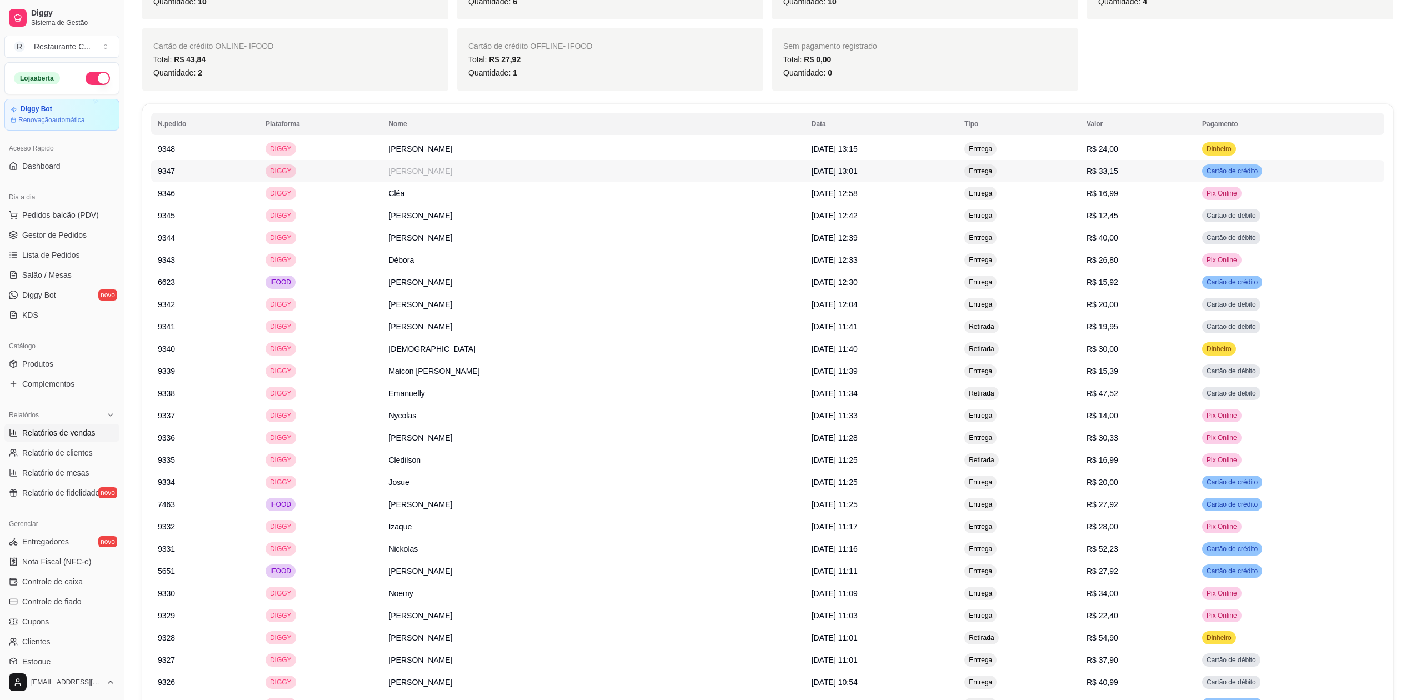
click at [262, 182] on td "DIGGY" at bounding box center [320, 171] width 123 height 22
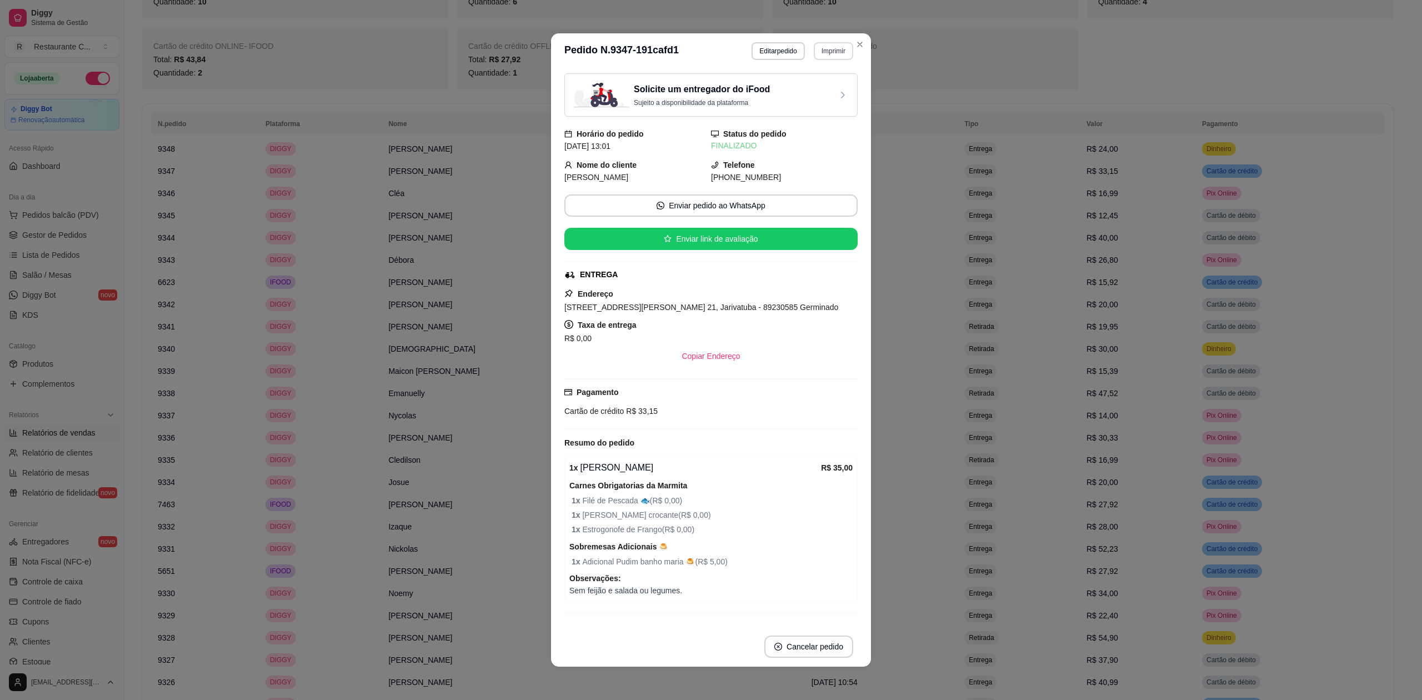
click at [819, 53] on button "Imprimir" at bounding box center [833, 51] width 39 height 18
click at [818, 90] on button "Delivery" at bounding box center [808, 91] width 81 height 18
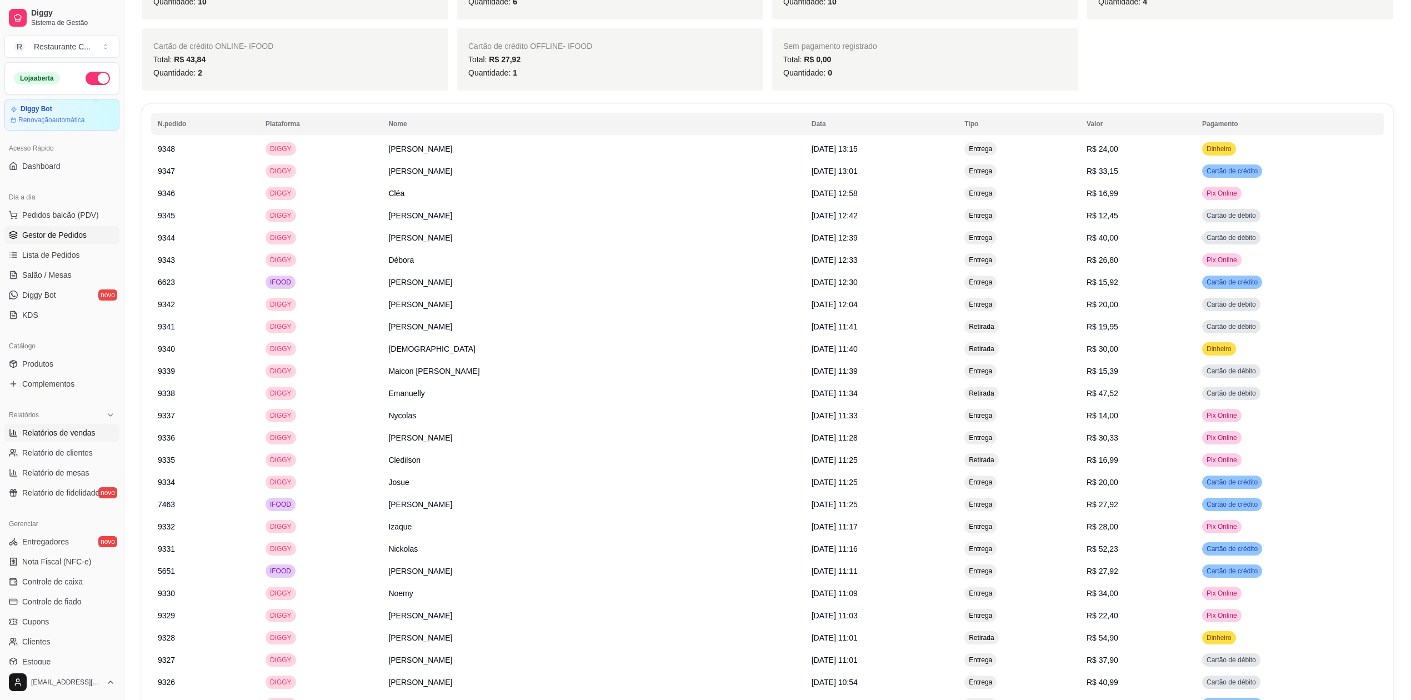
click at [67, 234] on span "Gestor de Pedidos" at bounding box center [54, 234] width 64 height 11
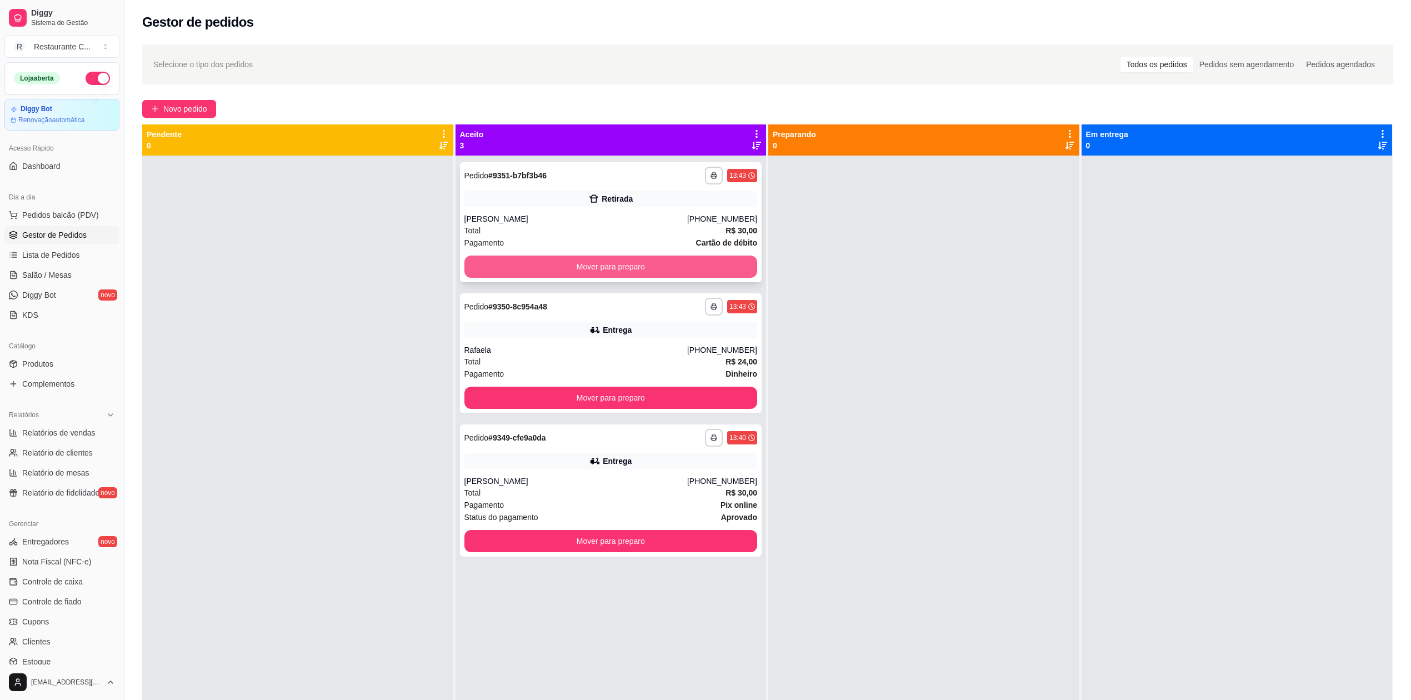
click at [566, 274] on button "Mover para preparo" at bounding box center [610, 266] width 293 height 22
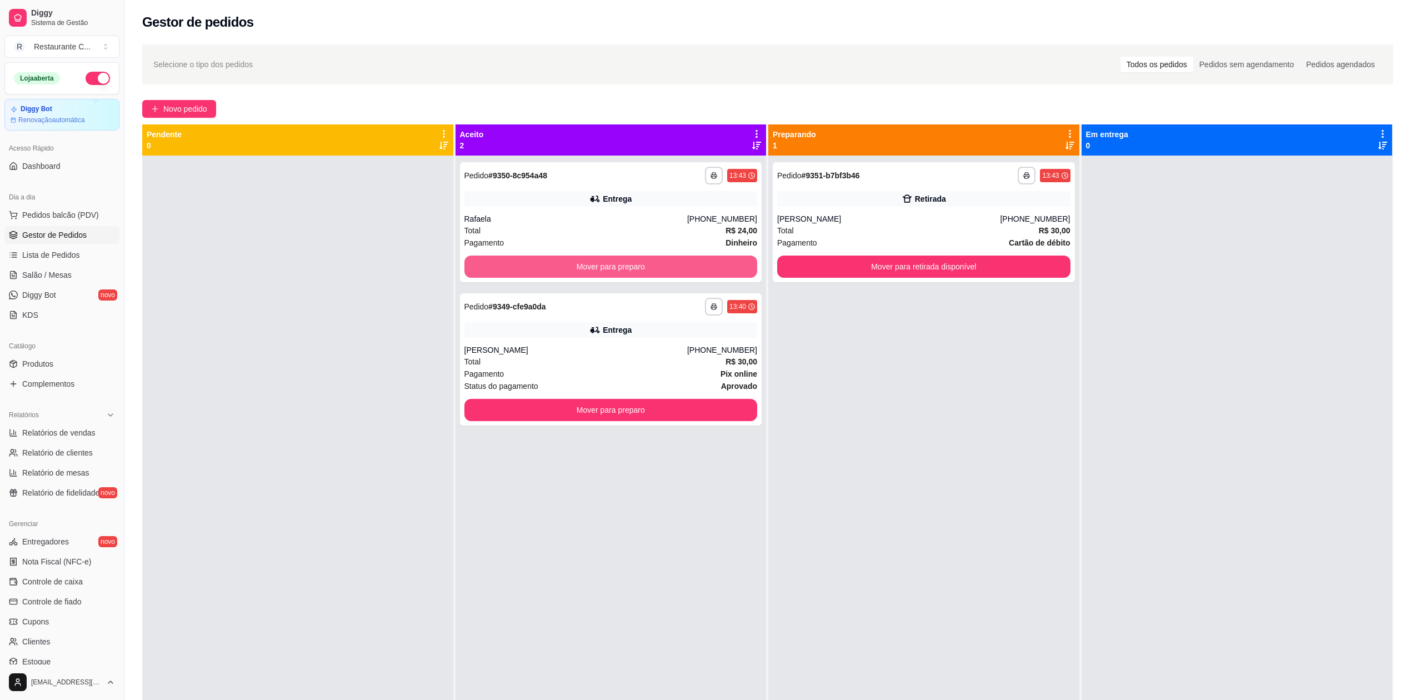
click at [566, 274] on button "Mover para preparo" at bounding box center [610, 266] width 293 height 22
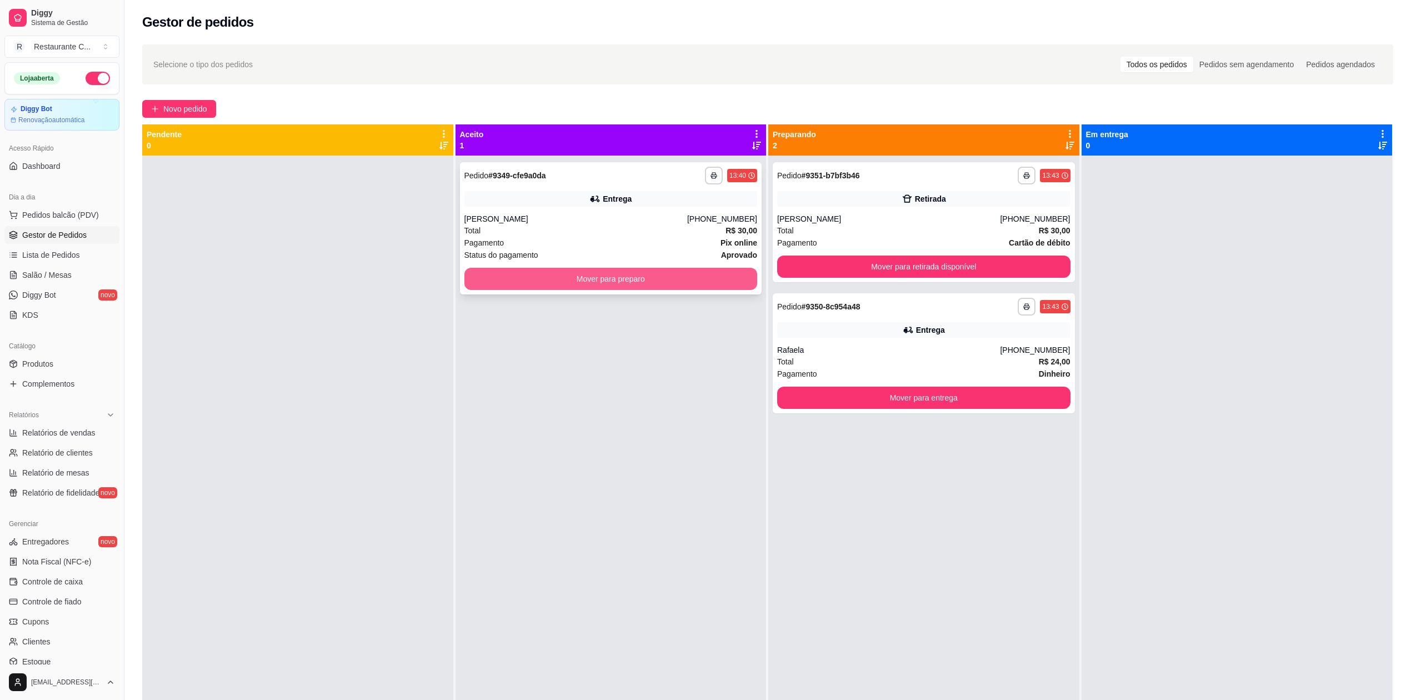
click at [585, 273] on button "Mover para preparo" at bounding box center [610, 279] width 293 height 22
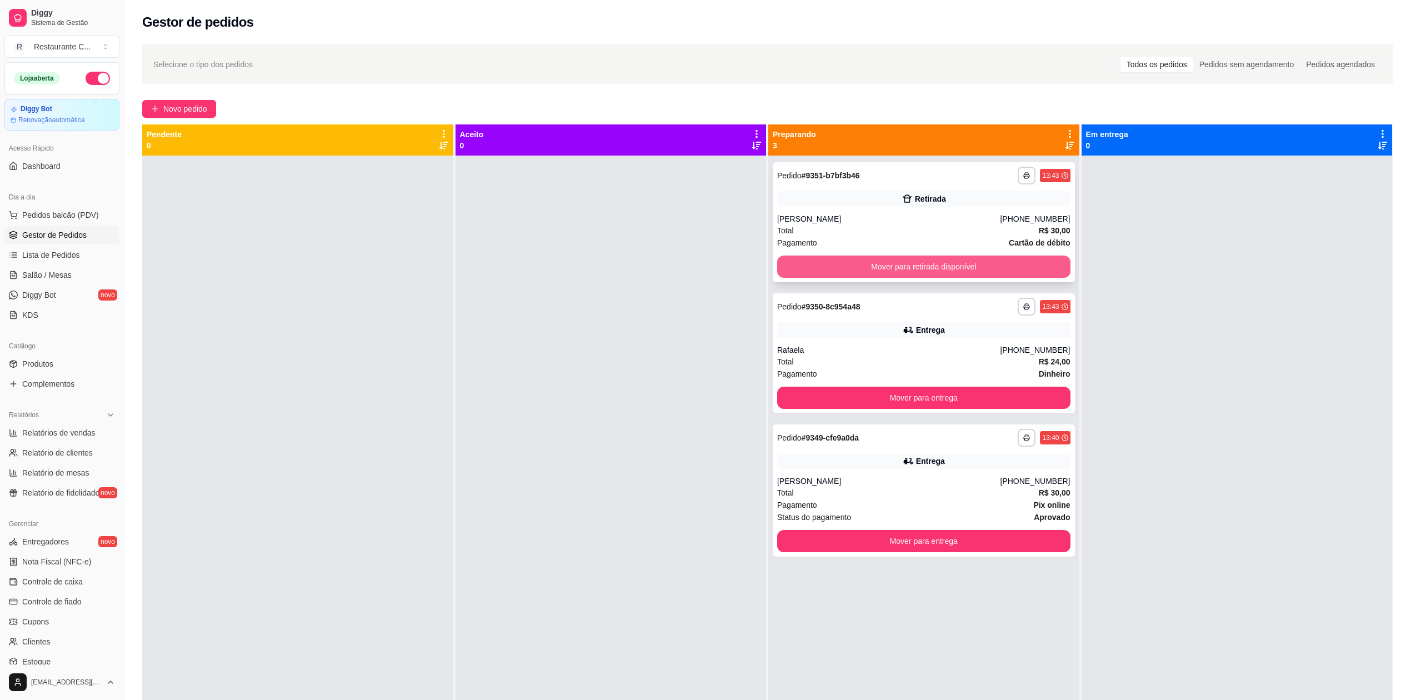
click at [900, 267] on button "Mover para retirada disponível" at bounding box center [923, 266] width 293 height 22
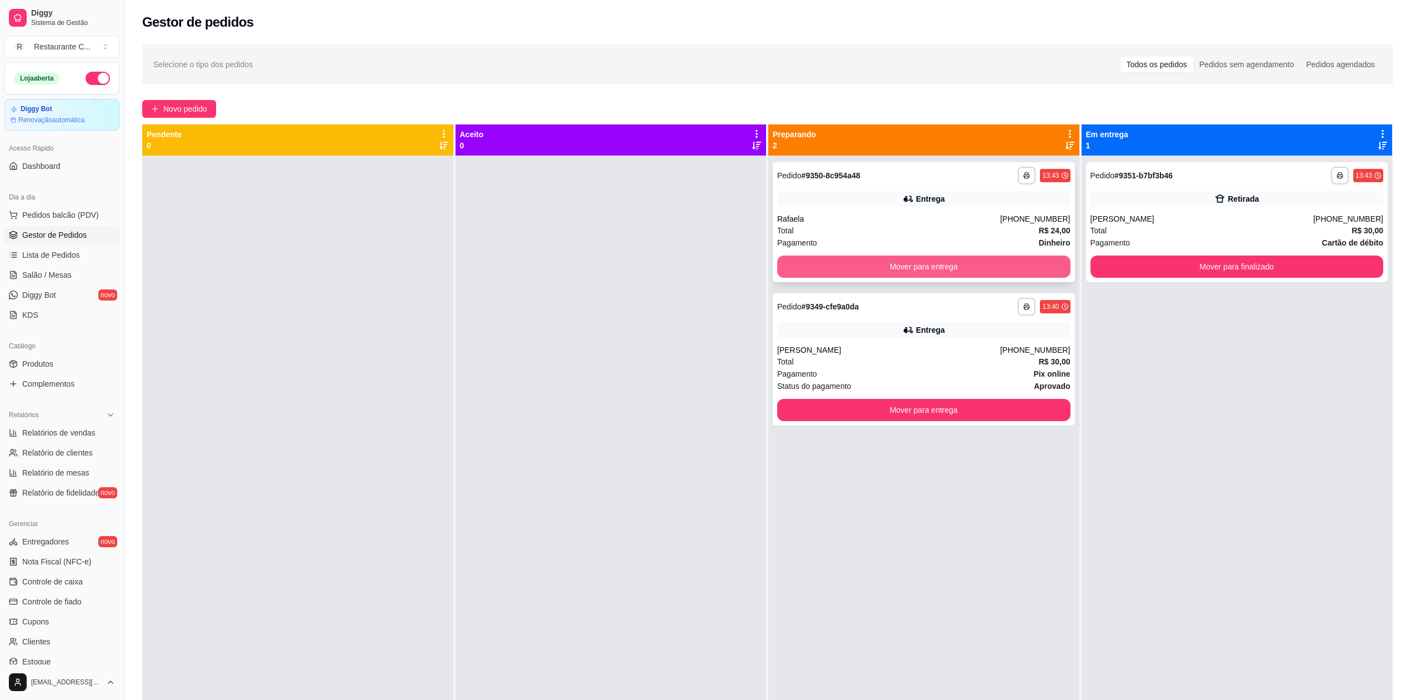
click at [905, 269] on button "Mover para entrega" at bounding box center [923, 266] width 293 height 22
click at [905, 269] on div "Mover para entrega" at bounding box center [923, 266] width 293 height 22
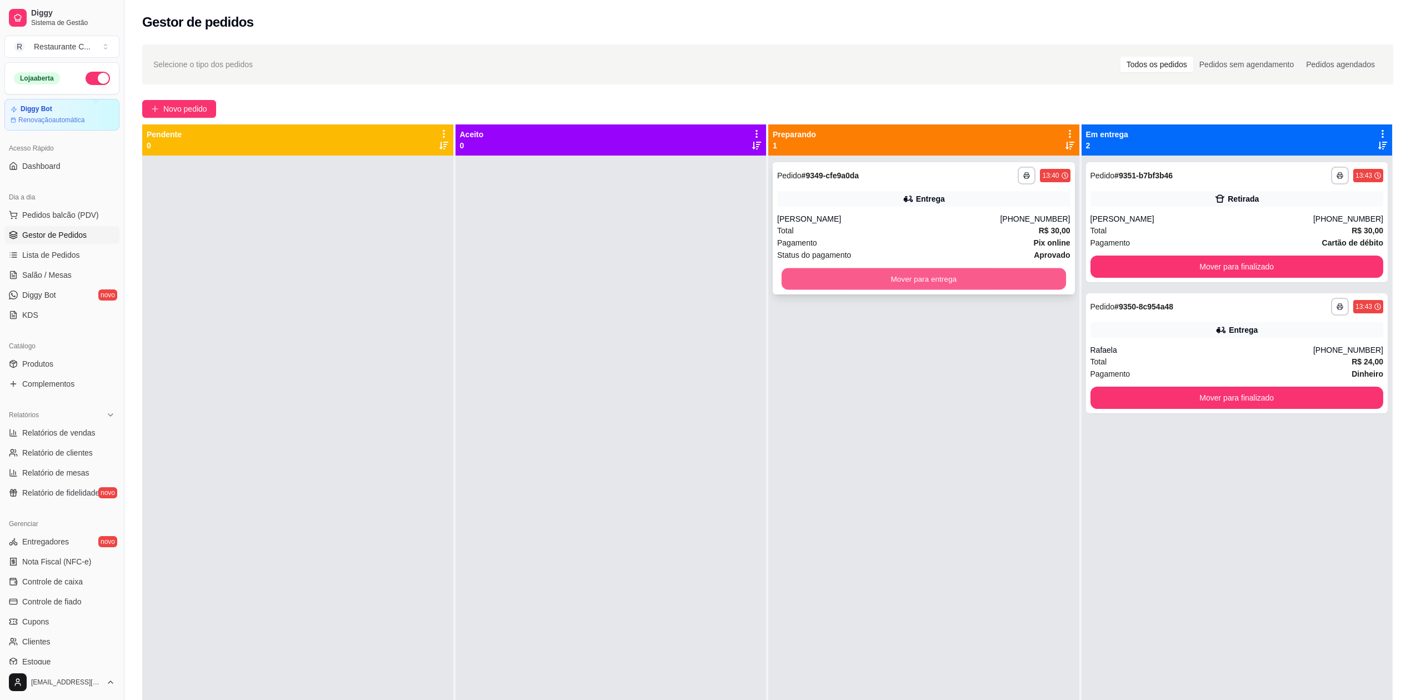
click at [933, 278] on button "Mover para entrega" at bounding box center [923, 279] width 284 height 22
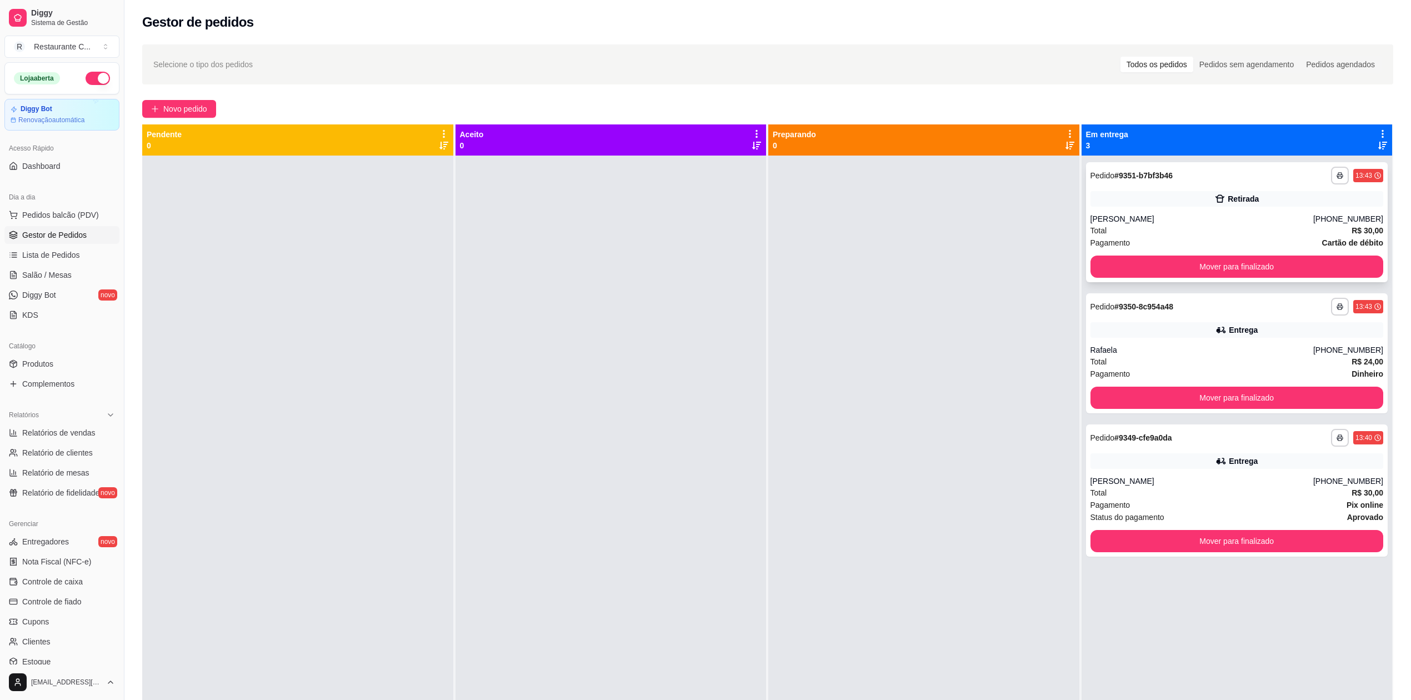
click at [1198, 280] on div "**********" at bounding box center [1237, 222] width 302 height 120
click at [1203, 271] on button "Mover para finalizado" at bounding box center [1236, 266] width 293 height 22
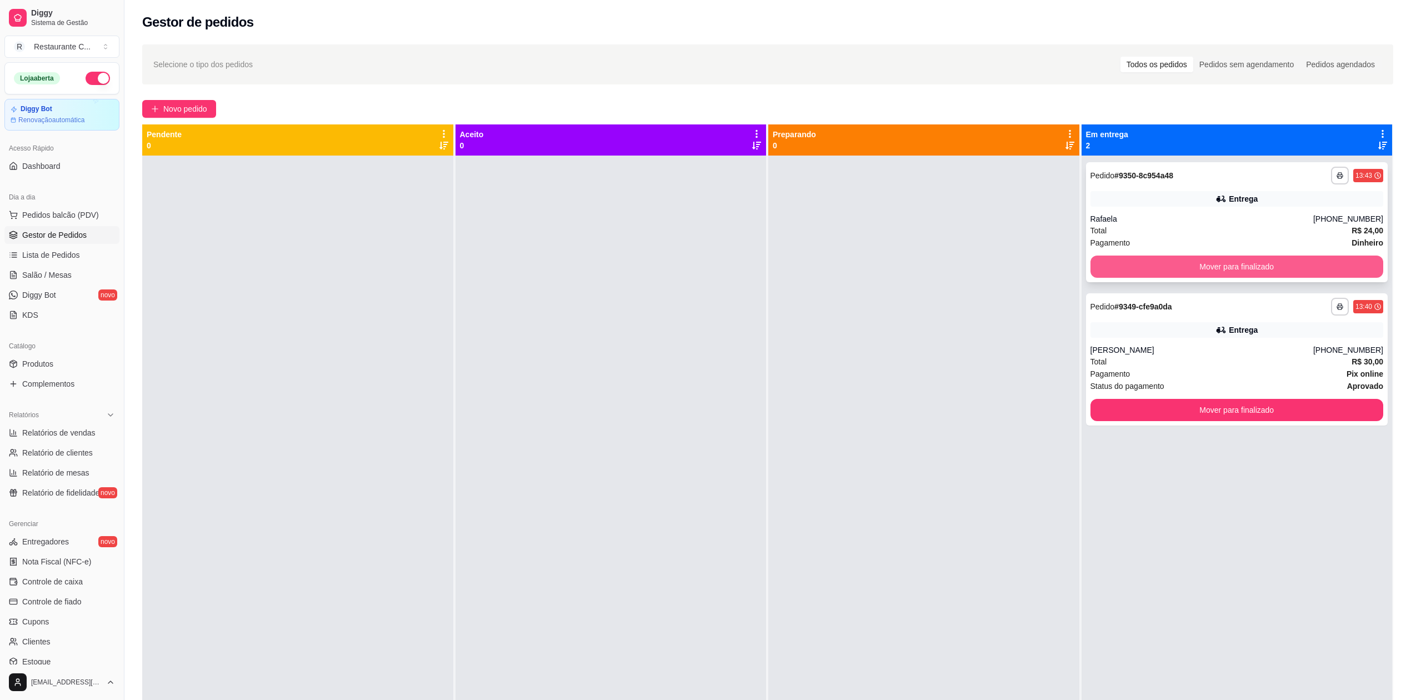
click at [1205, 269] on button "Mover para finalizado" at bounding box center [1236, 266] width 293 height 22
click at [1205, 269] on div "Mover para finalizado" at bounding box center [1236, 266] width 293 height 22
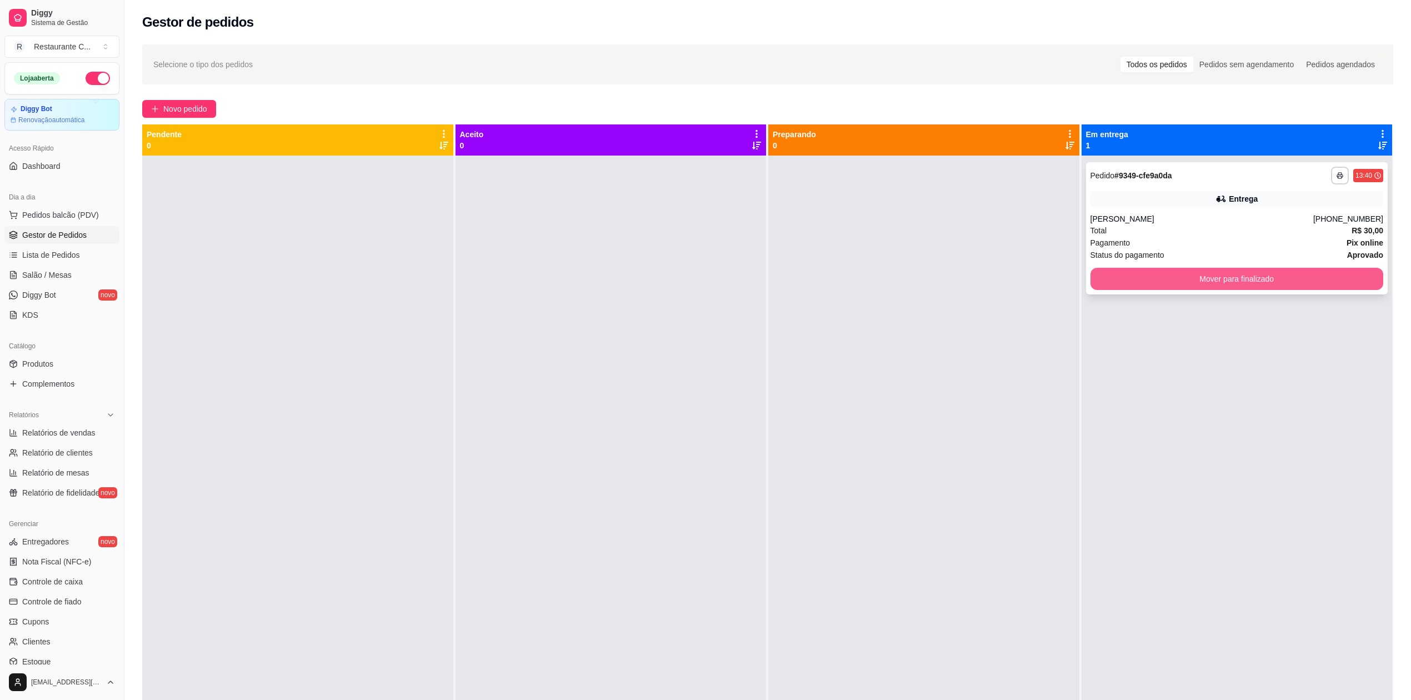
click at [1204, 274] on button "Mover para finalizado" at bounding box center [1236, 279] width 293 height 22
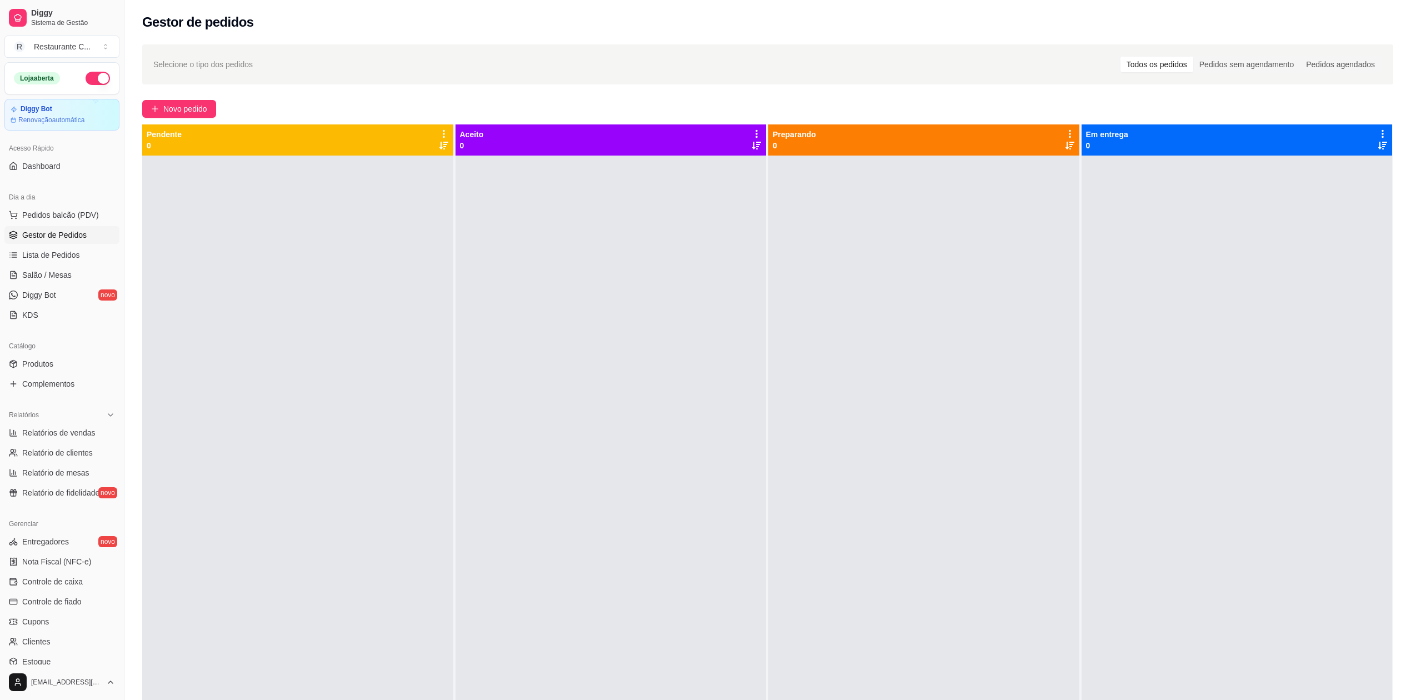
drag, startPoint x: 1136, startPoint y: 353, endPoint x: 841, endPoint y: 324, distance: 296.3
click at [1135, 353] on div at bounding box center [1236, 506] width 311 height 700
click at [71, 430] on span "Relatórios de vendas" at bounding box center [58, 432] width 73 height 11
select select "ALL"
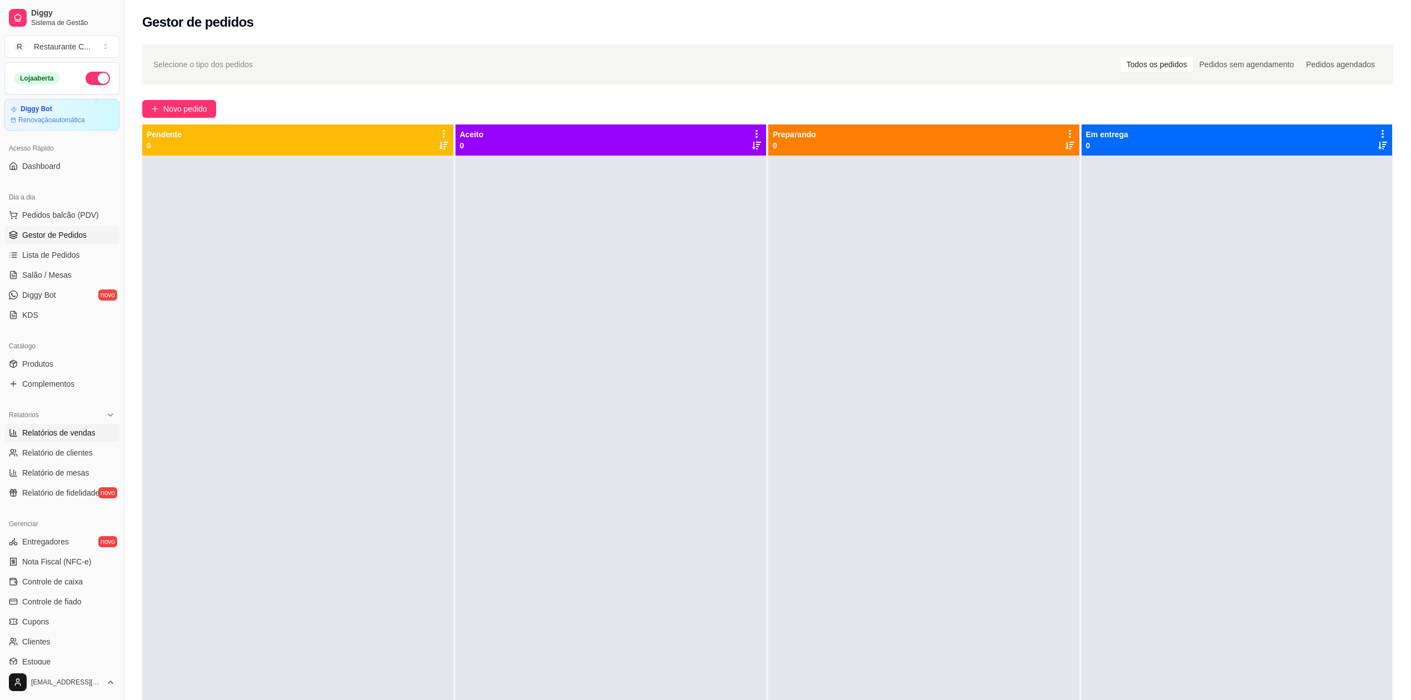
select select "0"
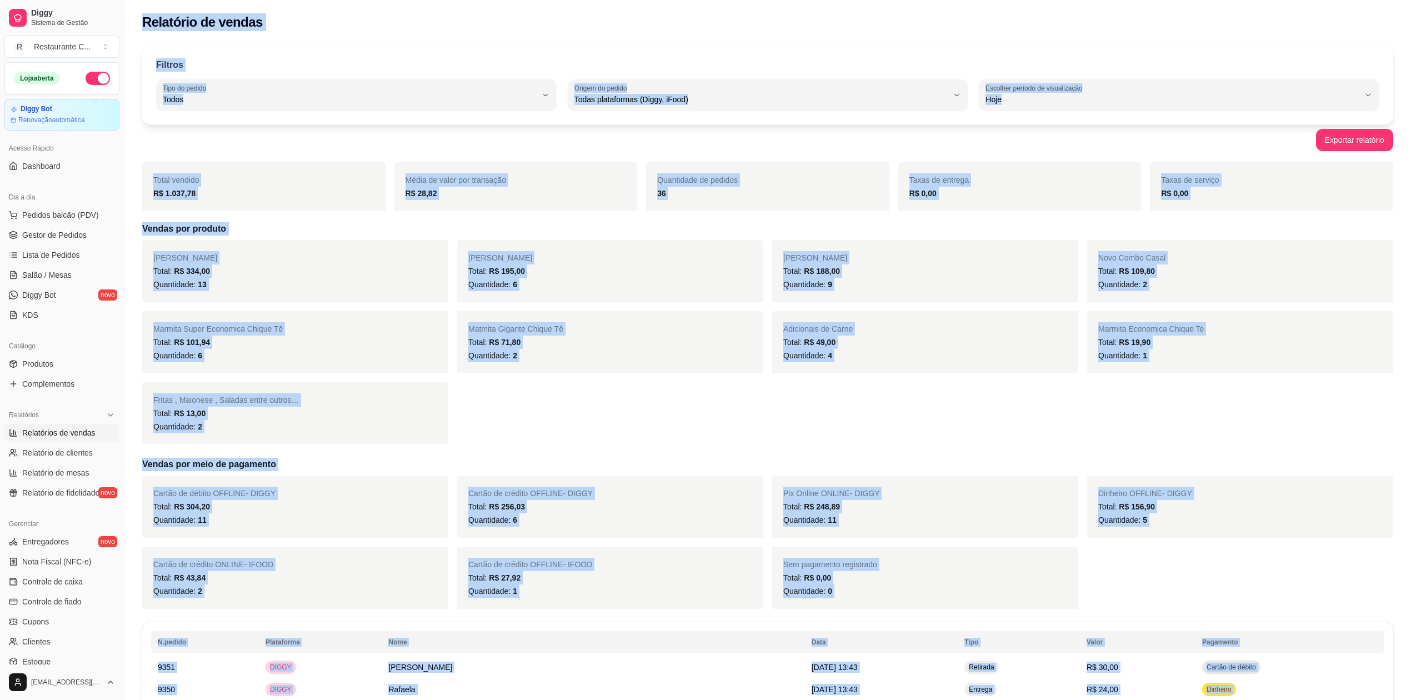
click at [302, 287] on div "Quantidade: 13" at bounding box center [295, 284] width 284 height 13
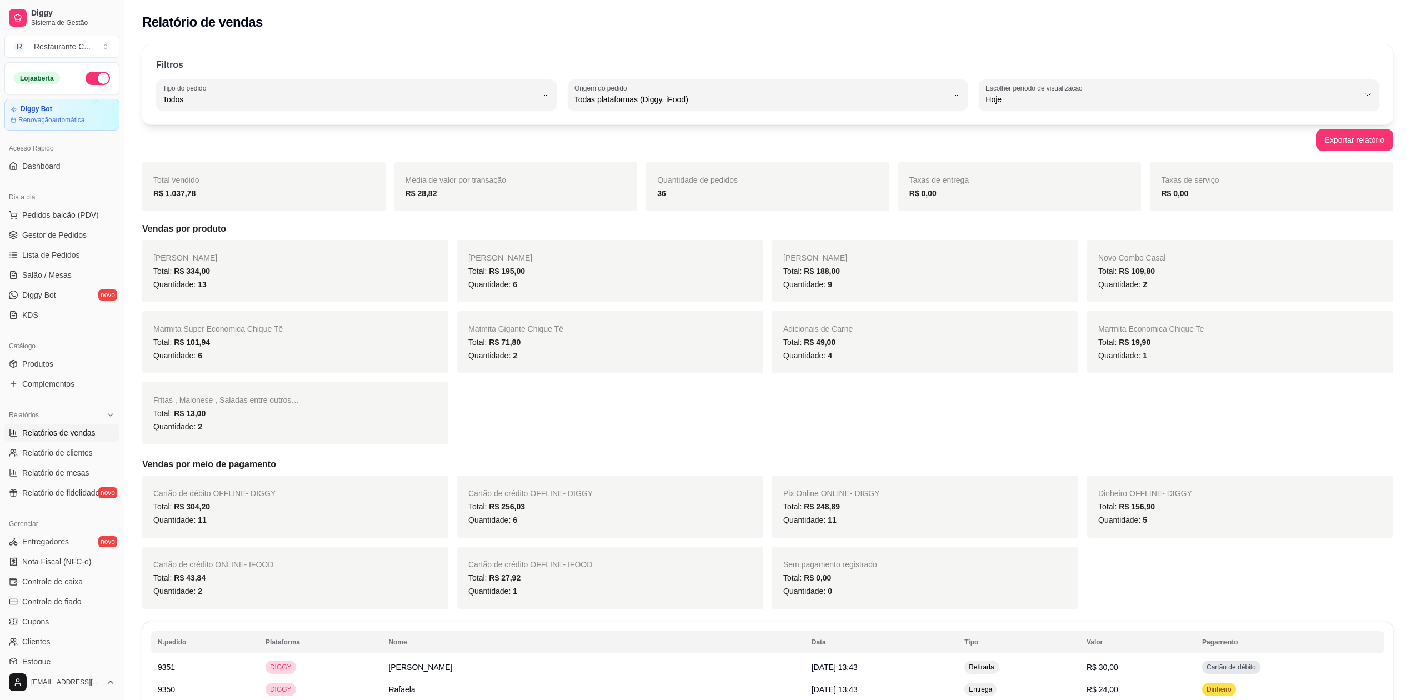
drag, startPoint x: 674, startPoint y: 191, endPoint x: 625, endPoint y: 194, distance: 49.5
click at [639, 192] on div "Total vendido R$ 1.037,78 Média de valor por transação R$ 28,82 Quantidade de p…" at bounding box center [767, 186] width 1251 height 49
click at [61, 234] on span "Gestor de Pedidos" at bounding box center [54, 234] width 64 height 11
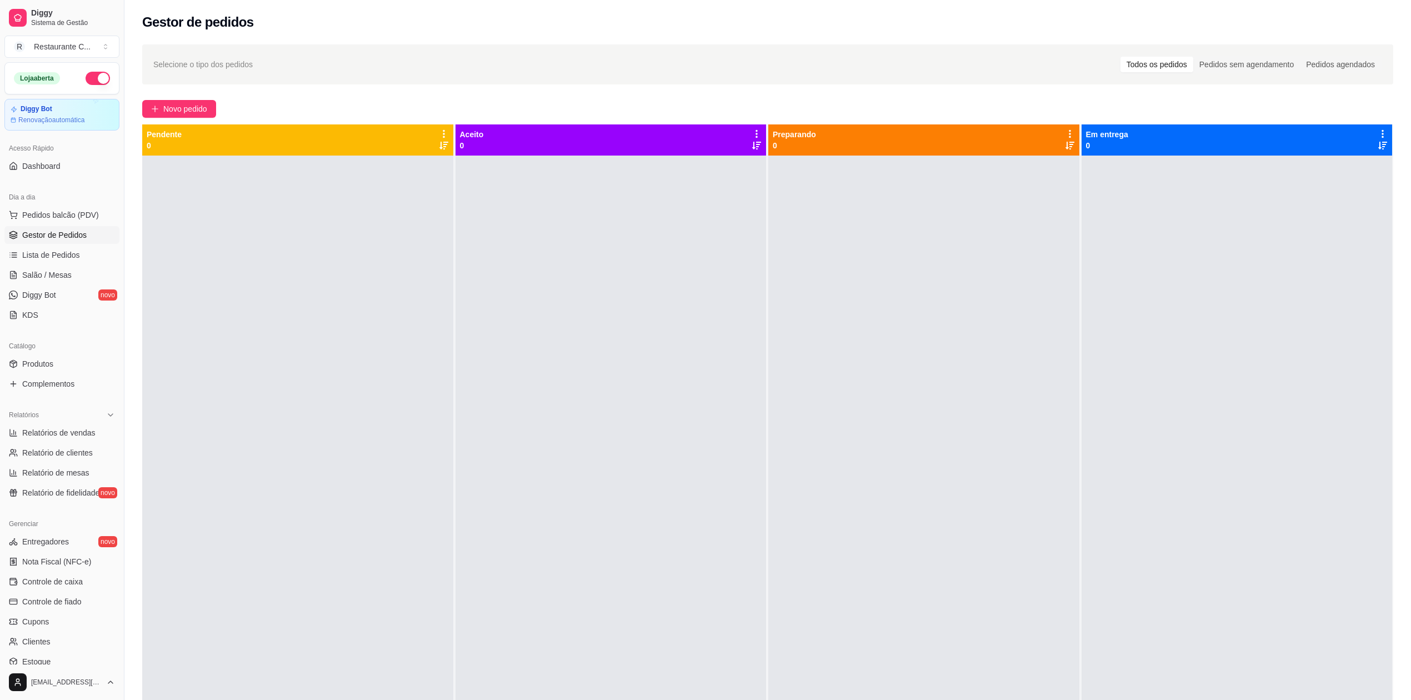
click at [620, 236] on div at bounding box center [610, 506] width 311 height 700
click at [62, 425] on link "Relatórios de vendas" at bounding box center [61, 433] width 115 height 18
select select "ALL"
select select "0"
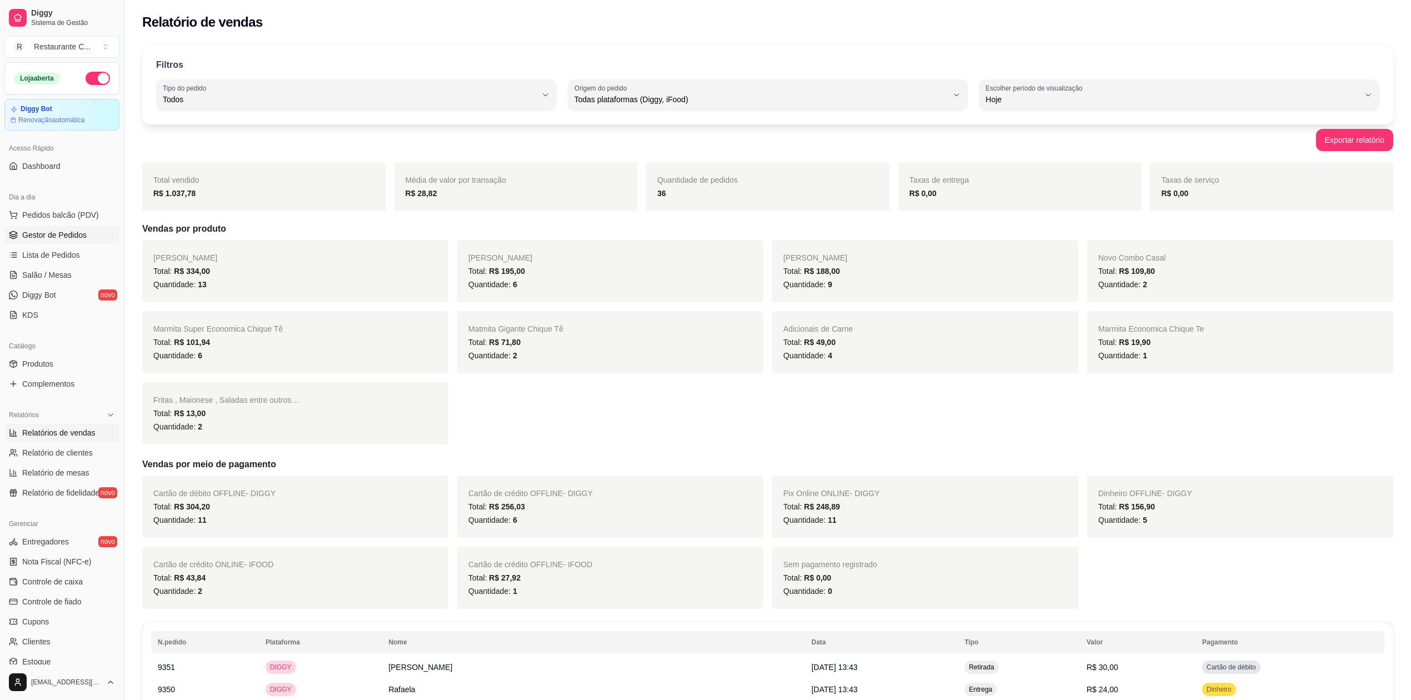
click at [41, 235] on span "Gestor de Pedidos" at bounding box center [54, 234] width 64 height 11
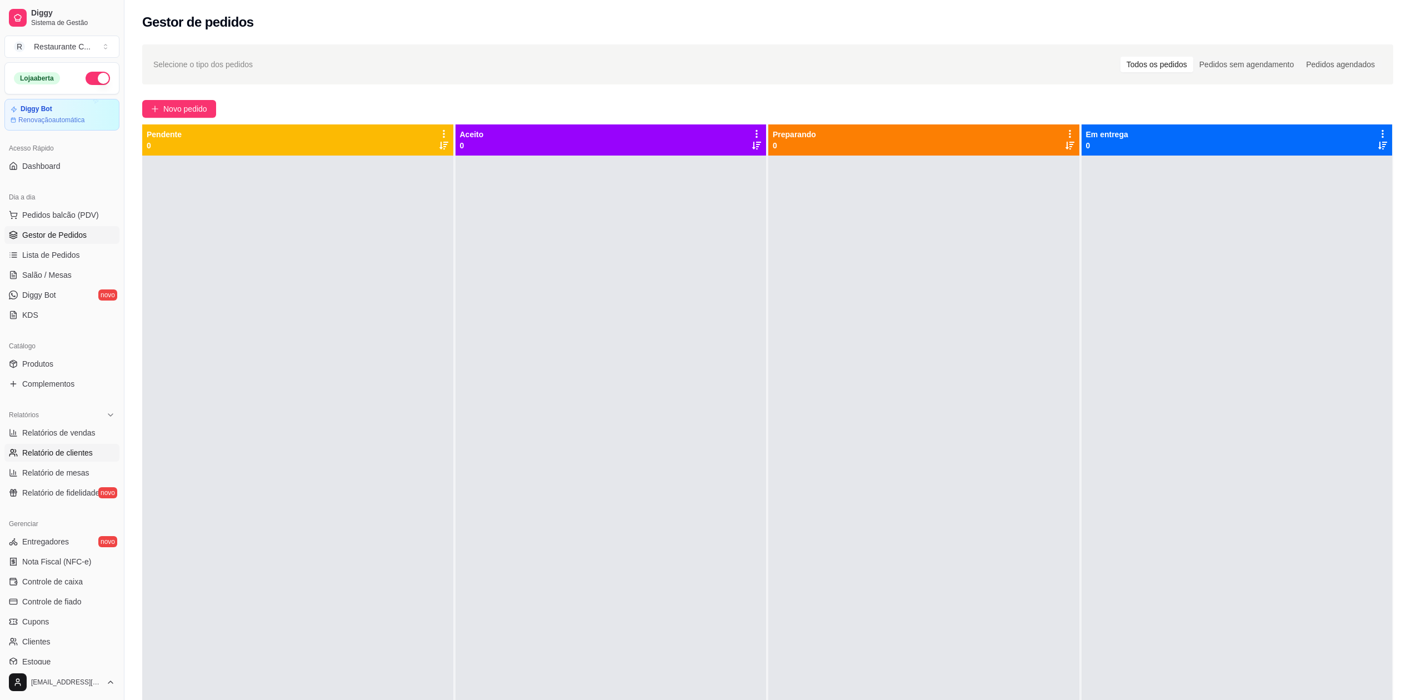
click at [61, 449] on span "Relatório de clientes" at bounding box center [57, 452] width 71 height 11
select select "30"
select select "HIGHEST_TOTAL_SPENT_WITH_ORDERS"
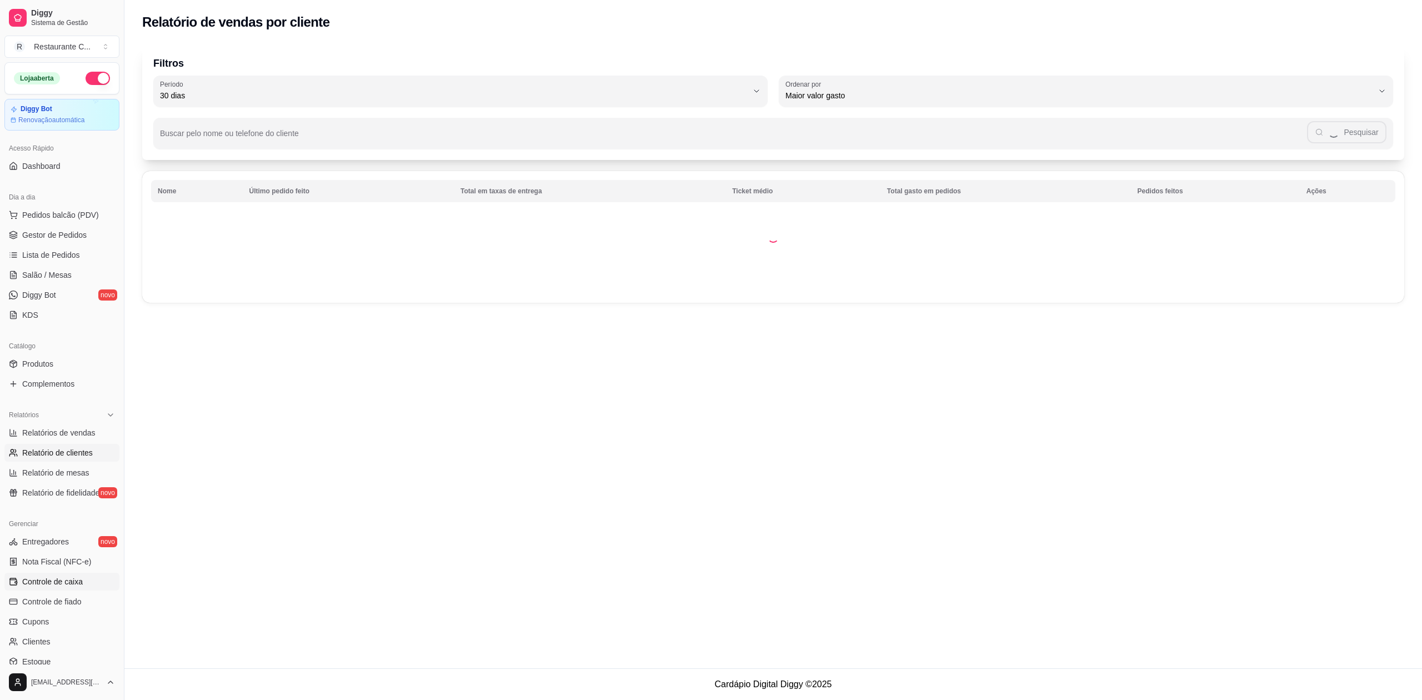
click at [69, 582] on span "Controle de caixa" at bounding box center [52, 581] width 61 height 11
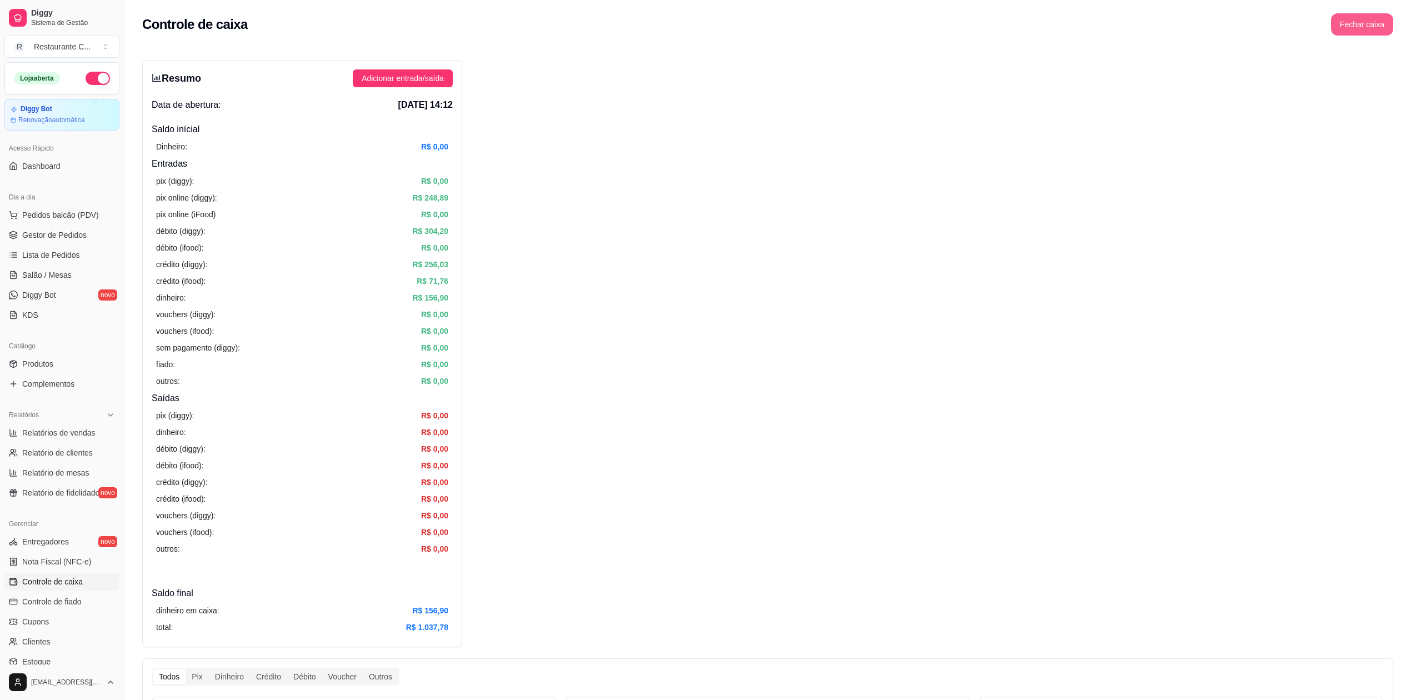
click at [1376, 20] on button "Fechar caixa" at bounding box center [1362, 24] width 62 height 22
click at [1396, 93] on span "Sim" at bounding box center [1392, 99] width 13 height 12
